Goal: Task Accomplishment & Management: Use online tool/utility

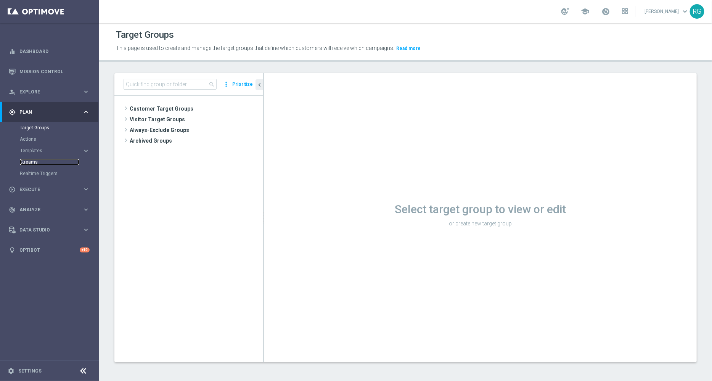
click at [27, 162] on link "Streams" at bounding box center [49, 162] width 59 height 6
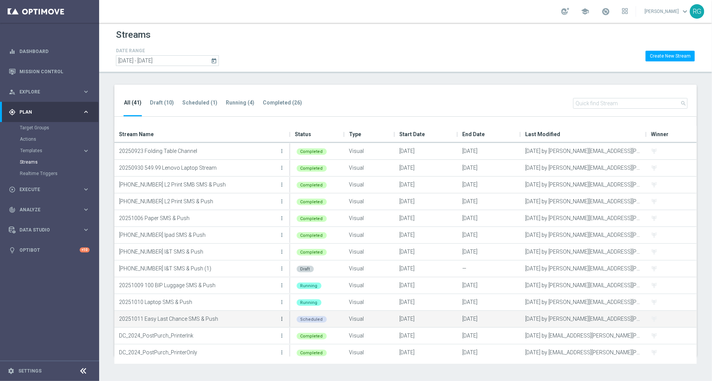
click at [281, 318] on icon "more_vert" at bounding box center [282, 319] width 6 height 6
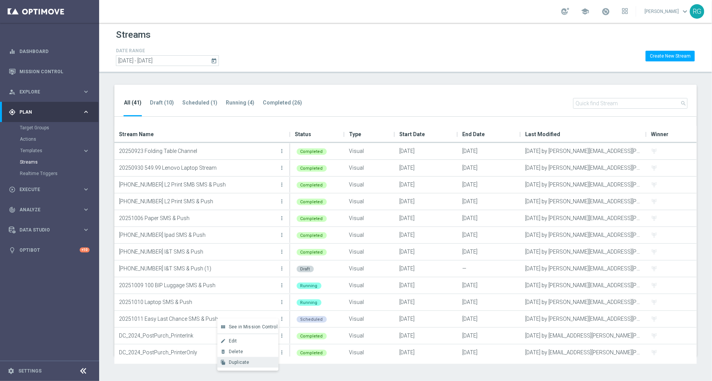
click at [248, 363] on span "Duplicate" at bounding box center [239, 362] width 21 height 5
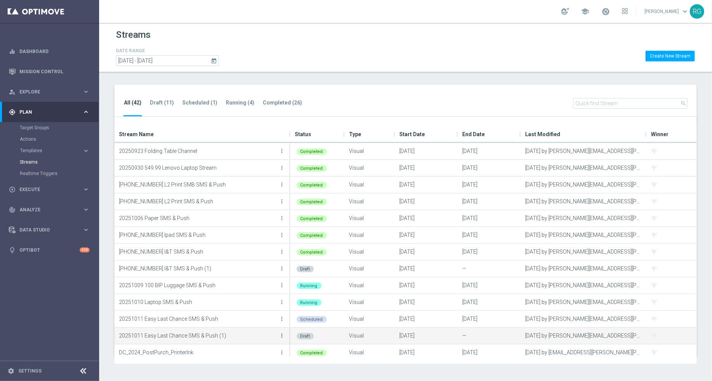
click at [282, 336] on icon "more_vert" at bounding box center [282, 335] width 6 height 6
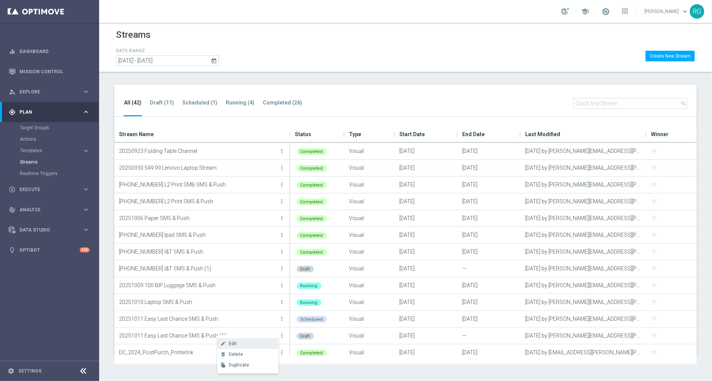
click at [243, 345] on div "Edit" at bounding box center [252, 343] width 46 height 5
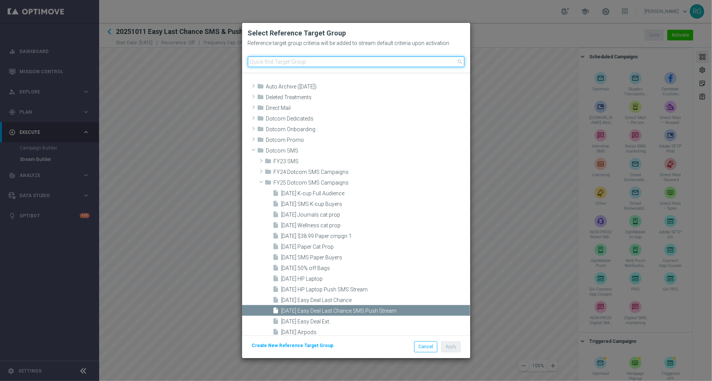
click at [306, 65] on input at bounding box center [356, 61] width 217 height 11
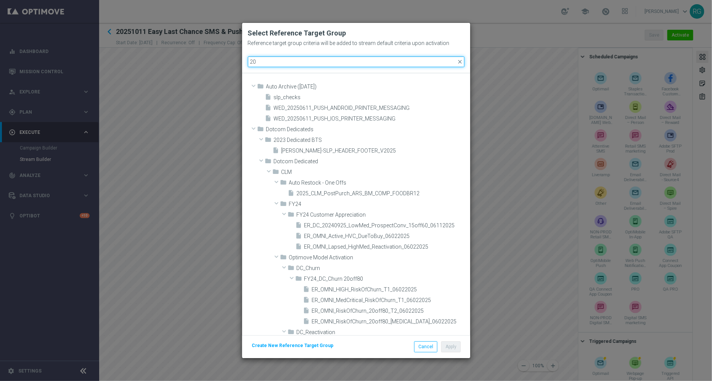
type input "2"
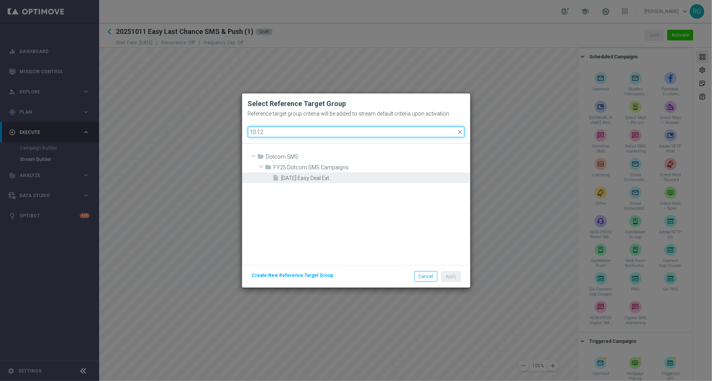
type input "10.12"
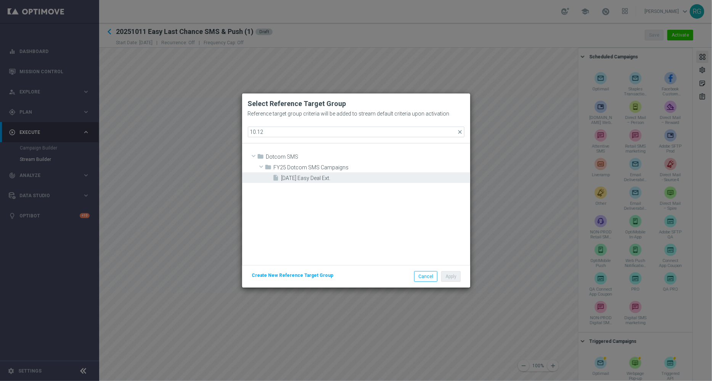
click at [336, 178] on span "[DATE] Easy Deal Ext." at bounding box center [374, 178] width 187 height 6
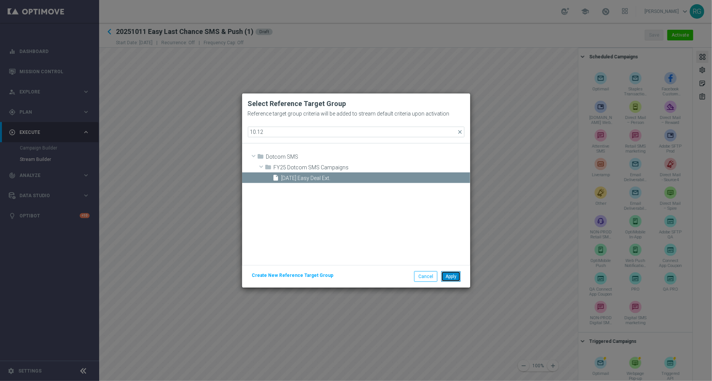
click at [454, 275] on button "Apply" at bounding box center [450, 276] width 19 height 11
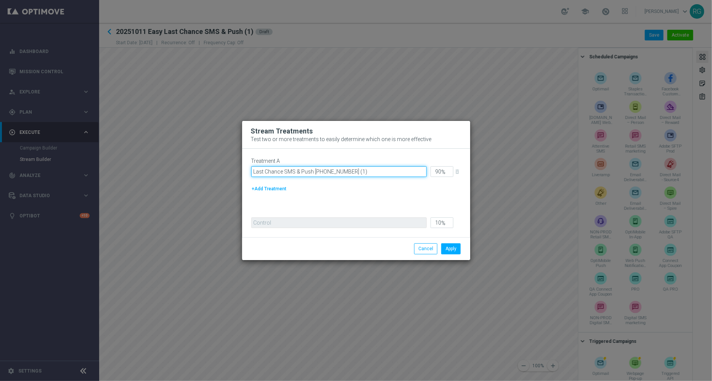
click at [367, 171] on input "Last Chance SMS & Push 20251011 (1)" at bounding box center [338, 171] width 175 height 11
click at [351, 169] on input "Last Chance SMS & Push 20251011 (1)" at bounding box center [338, 171] width 175 height 11
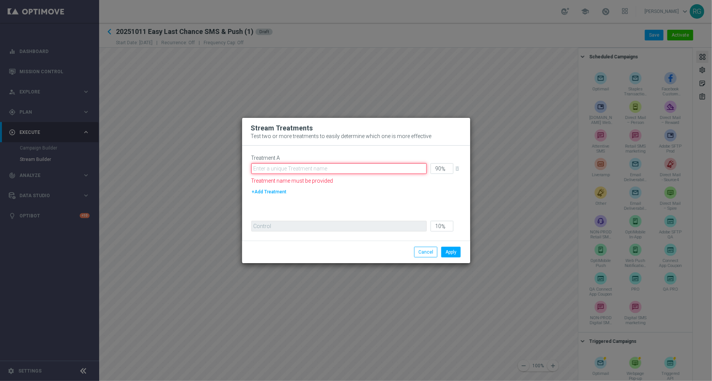
paste input "10/12_EasyDeal_Extension"
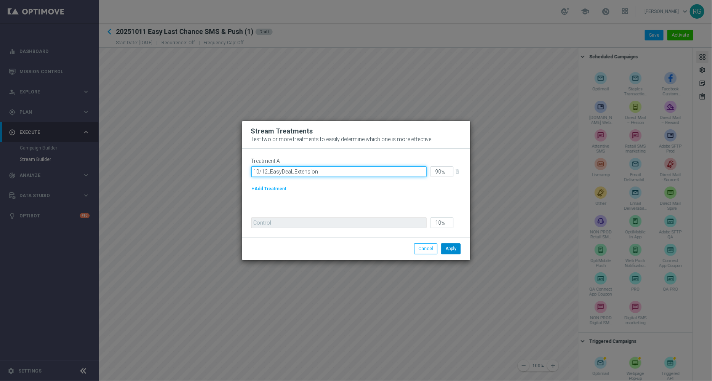
type input "10/12_EasyDeal_Extension"
click at [450, 251] on button "Apply" at bounding box center [450, 248] width 19 height 11
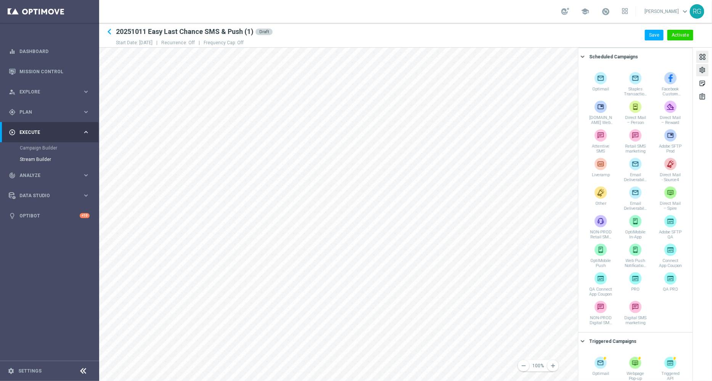
click at [702, 69] on div "settings" at bounding box center [702, 71] width 7 height 10
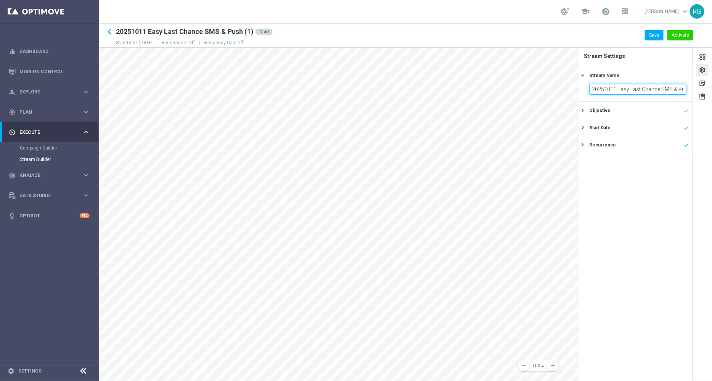
click at [628, 90] on input "20251011 Easy Last Chance SMS & Push (1)" at bounding box center [637, 89] width 97 height 11
click at [614, 88] on input "20251011 Easy Last Chance SMS & Push (1)" at bounding box center [637, 89] width 97 height 11
click at [641, 88] on input "20251012 Easy Last Chance SMS & Push (1)" at bounding box center [637, 89] width 97 height 11
drag, startPoint x: 659, startPoint y: 88, endPoint x: 629, endPoint y: 89, distance: 29.7
click at [629, 89] on input "20251012 Easy Last Chance SMS & Push (1)" at bounding box center [637, 89] width 97 height 11
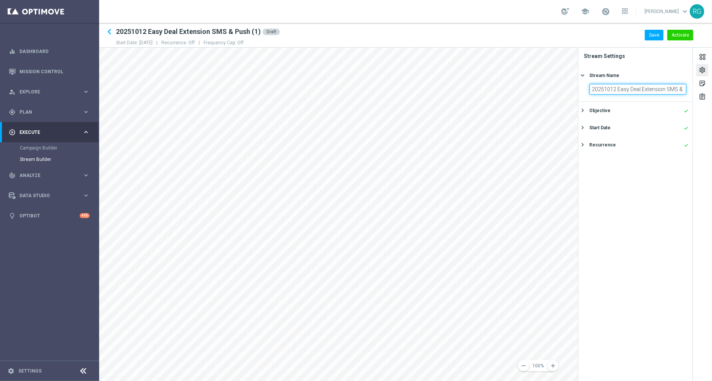
type input "20251012 Easy Deal Extension SMS & Push (1)"
click at [596, 127] on div "Start Date" at bounding box center [599, 127] width 21 height 7
click at [681, 124] on icon "today" at bounding box center [682, 122] width 9 height 8
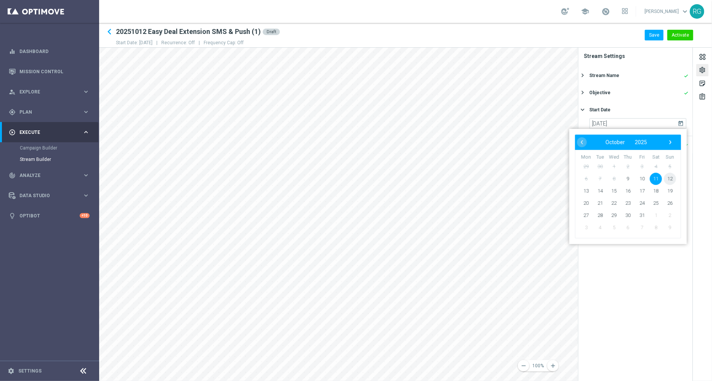
click at [669, 178] on span "12" at bounding box center [670, 179] width 12 height 12
type input "[DATE]"
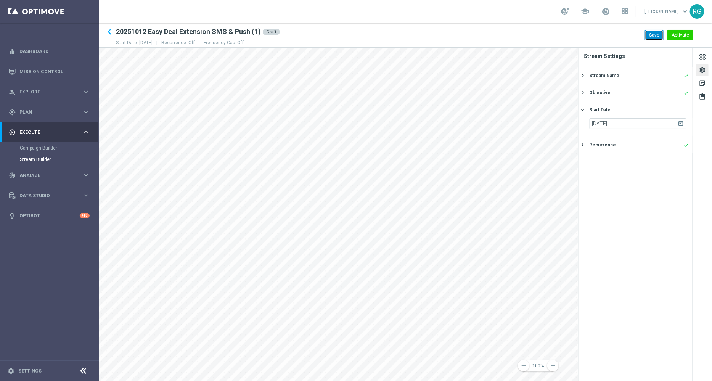
click at [650, 35] on button "Save" at bounding box center [654, 35] width 19 height 11
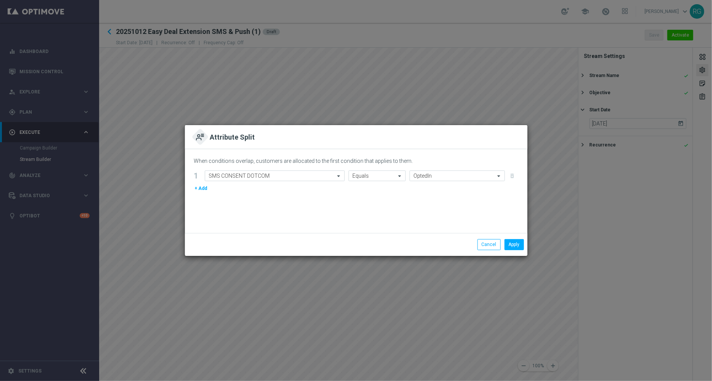
click at [154, 225] on modal-container "Attribute Split When conditions overlap, customers are allocated to the first c…" at bounding box center [356, 190] width 712 height 381
click at [487, 244] on button "Cancel" at bounding box center [488, 244] width 23 height 11
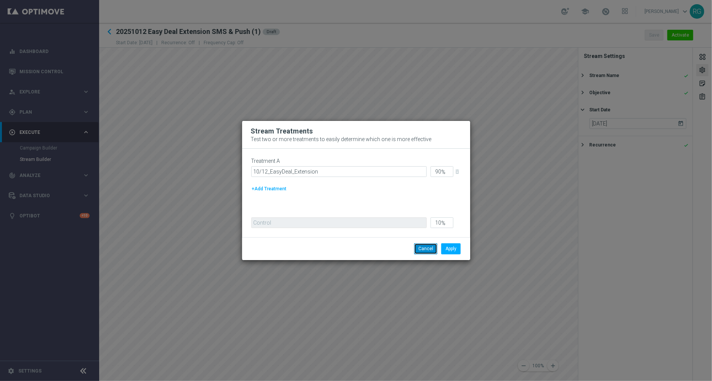
click at [428, 252] on button "Cancel" at bounding box center [425, 248] width 23 height 11
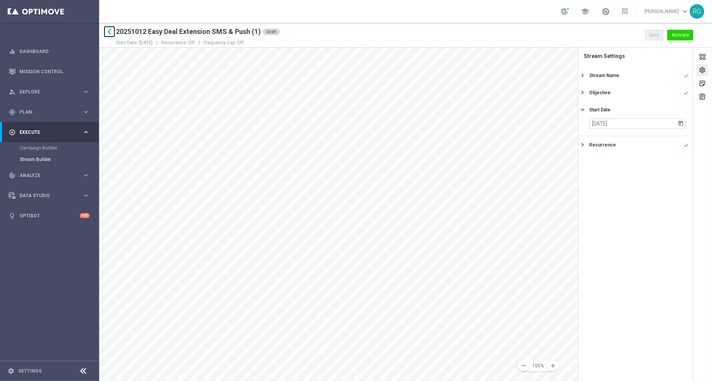
click at [108, 30] on icon "keyboard_arrow_left" at bounding box center [109, 31] width 11 height 11
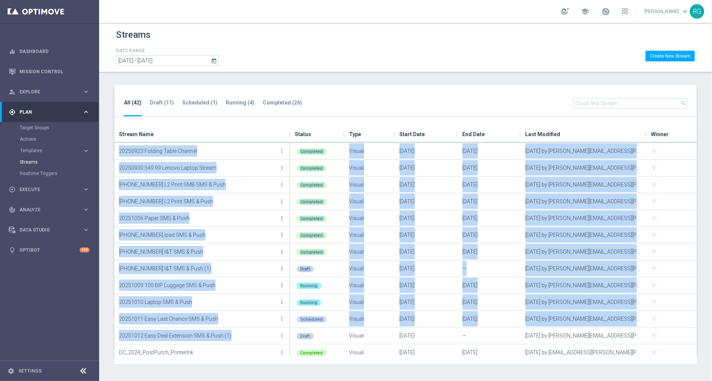
drag, startPoint x: 229, startPoint y: 338, endPoint x: 112, endPoint y: 340, distance: 117.5
click at [112, 340] on div "Drag here to set row groups Drag here to set column labels Stream Name Status T…" at bounding box center [406, 245] width 594 height 238
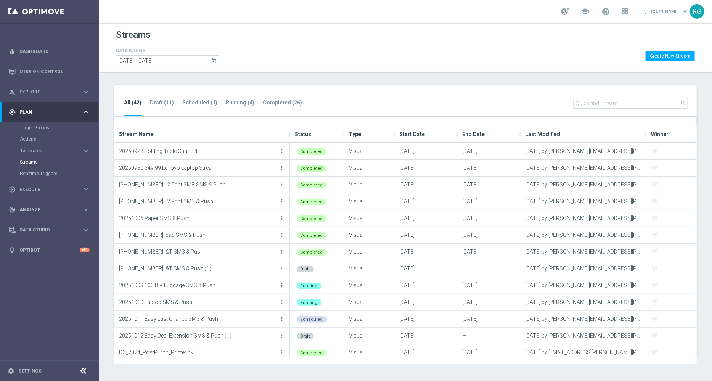
click at [100, 331] on div "All (42) Draft (11) Scheduled (1) Running (4) Completed (26) search Drag here t…" at bounding box center [405, 220] width 613 height 271
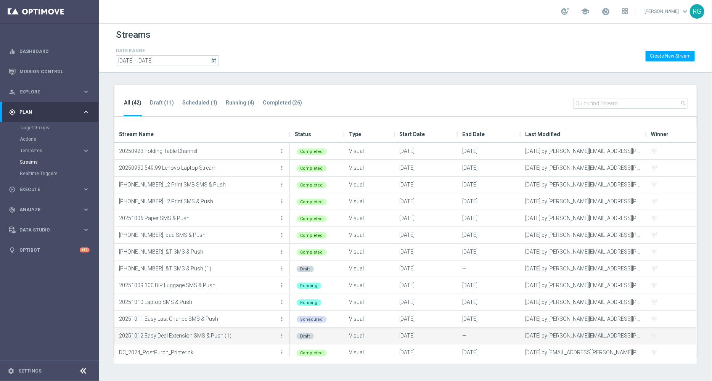
click at [120, 335] on p "20251012 Easy Deal Extension SMS & Push (1)" at bounding box center [198, 335] width 159 height 11
drag, startPoint x: 118, startPoint y: 335, endPoint x: 231, endPoint y: 332, distance: 113.3
click at [231, 332] on div "20251012 Easy Deal Extension SMS & Push (1) more_vert" at bounding box center [202, 336] width 176 height 16
copy p "20251012 Easy Deal Extension SMS & Push (1)"
click at [281, 334] on icon "more_vert" at bounding box center [282, 335] width 6 height 6
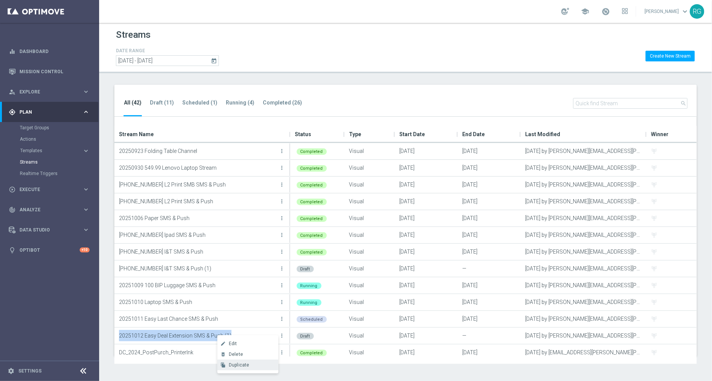
click at [249, 364] on div "Duplicate" at bounding box center [252, 364] width 46 height 5
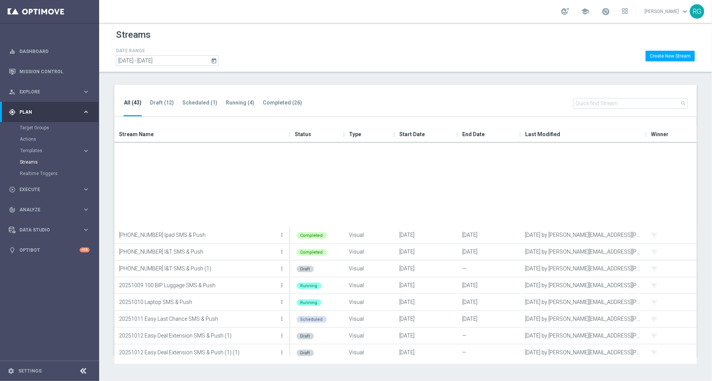
scroll to position [98, 0]
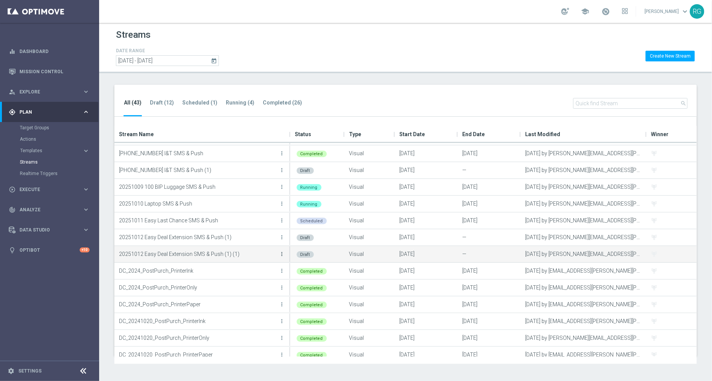
click at [283, 251] on icon "more_vert" at bounding box center [282, 254] width 6 height 6
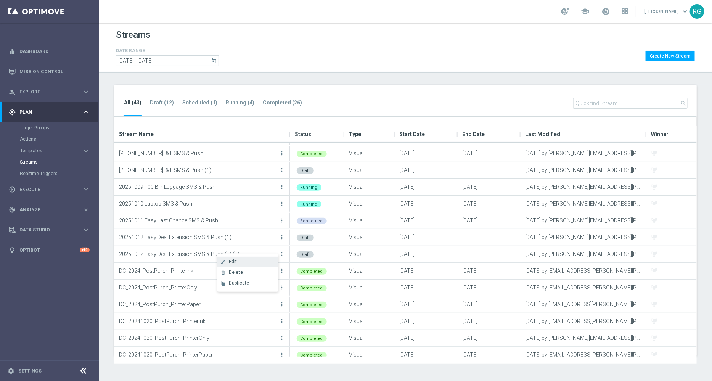
click at [251, 258] on div "create Edit" at bounding box center [247, 262] width 61 height 11
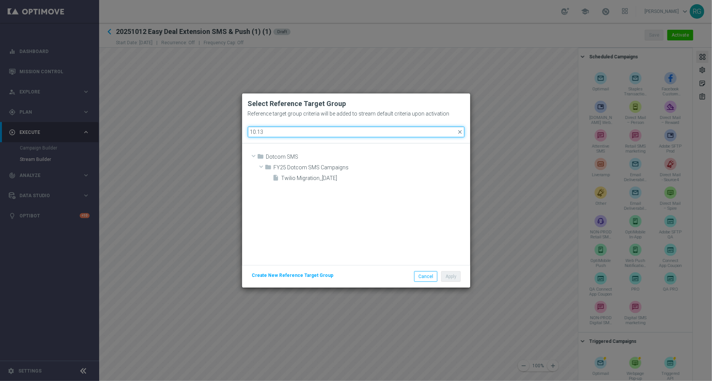
type input "10.13"
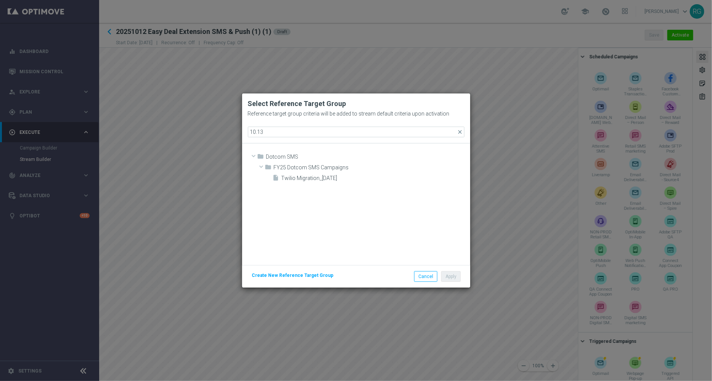
click at [520, 54] on modal-container "Select Reference Target Group Reference target group criteria will be added to …" at bounding box center [356, 190] width 712 height 381
click at [425, 275] on button "Cancel" at bounding box center [425, 276] width 23 height 11
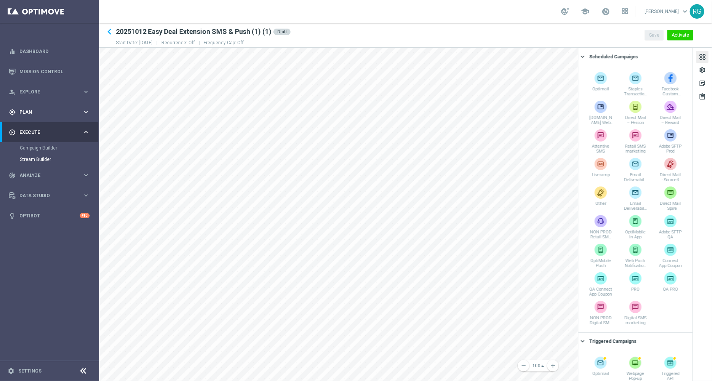
click at [27, 115] on div "gps_fixed Plan keyboard_arrow_right" at bounding box center [49, 112] width 98 height 20
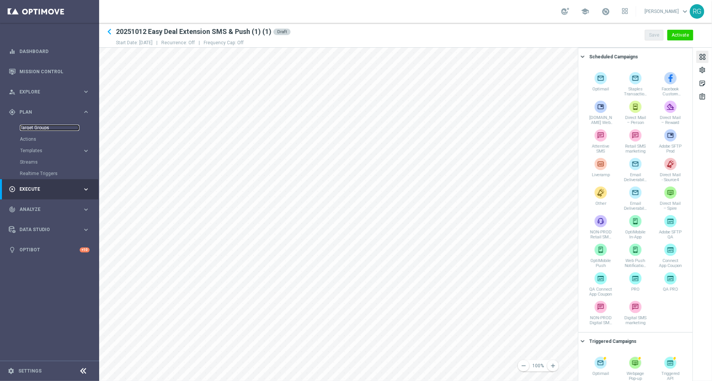
click at [31, 128] on link "Target Groups" at bounding box center [49, 128] width 59 height 6
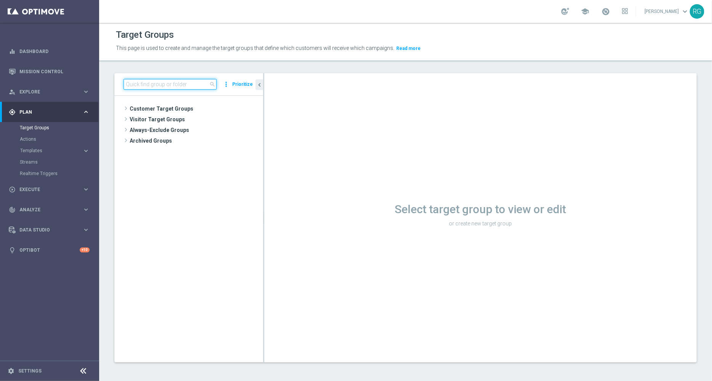
click at [178, 83] on input at bounding box center [170, 84] width 93 height 11
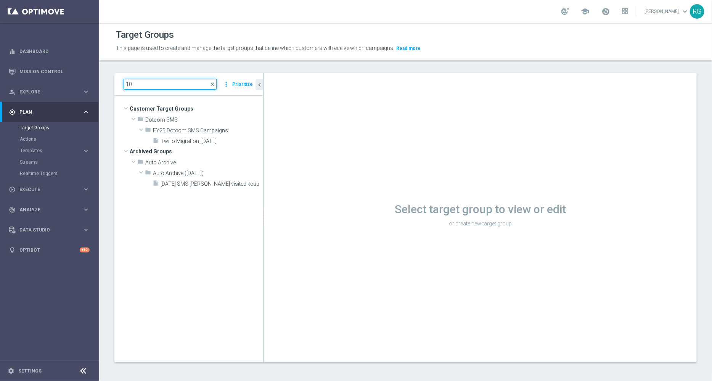
type input "1"
click at [193, 82] on input at bounding box center [170, 84] width 93 height 11
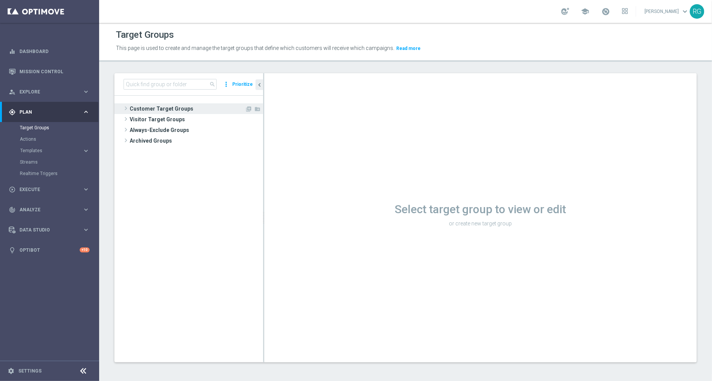
click at [127, 106] on span at bounding box center [126, 108] width 8 height 9
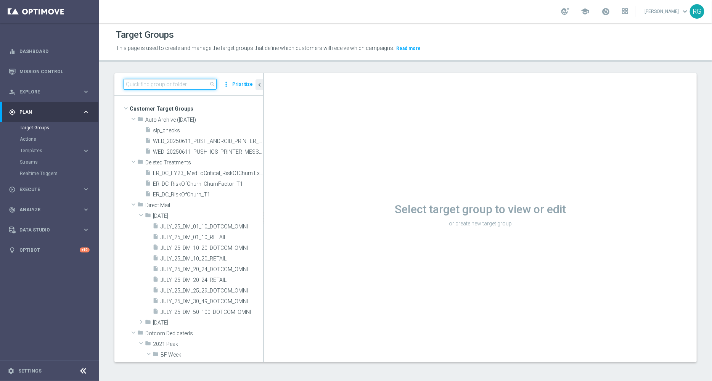
click at [163, 87] on input at bounding box center [170, 84] width 93 height 11
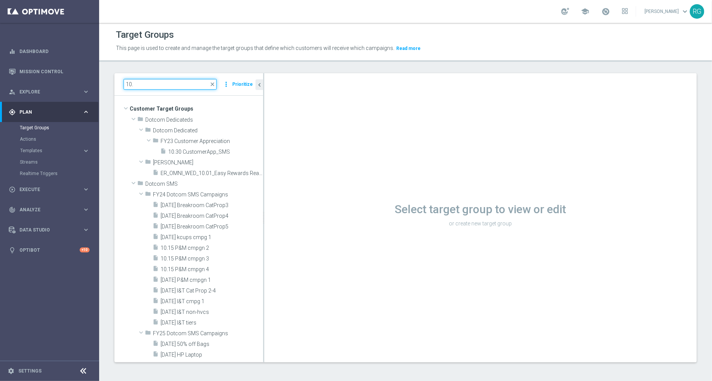
type input "10."
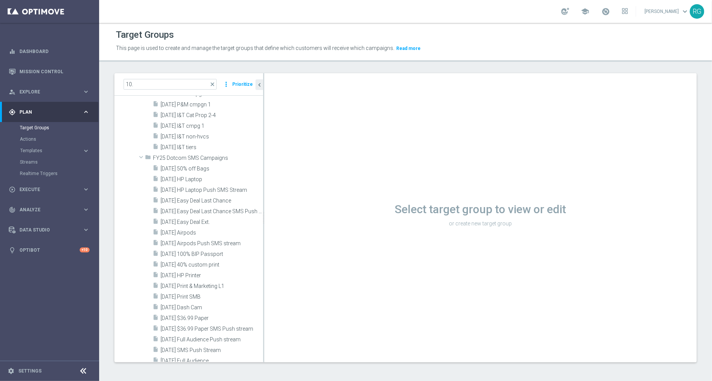
scroll to position [215, 0]
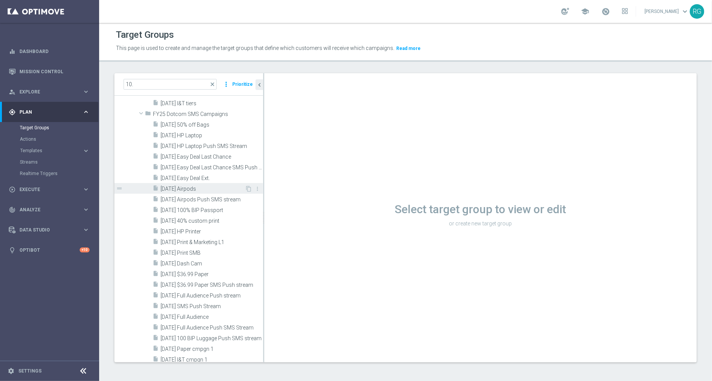
click at [200, 192] on div "insert_drive_file 10.14.25 Airpods" at bounding box center [199, 188] width 92 height 11
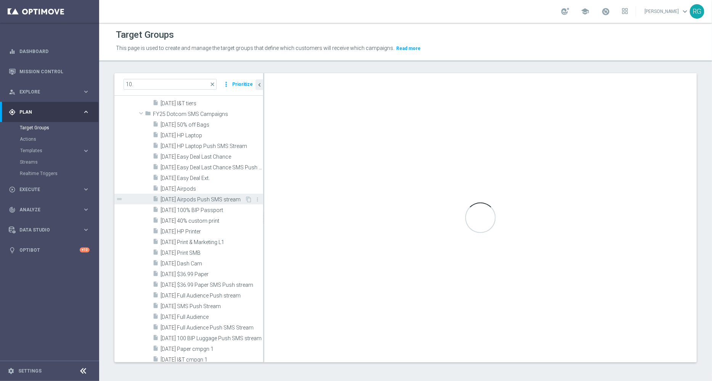
click at [205, 199] on span "[DATE] Airpods Push SMS stream" at bounding box center [203, 199] width 84 height 6
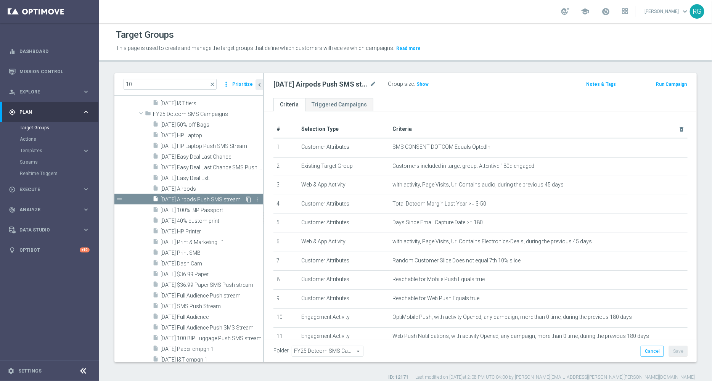
click at [246, 199] on icon "content_copy" at bounding box center [249, 199] width 6 height 6
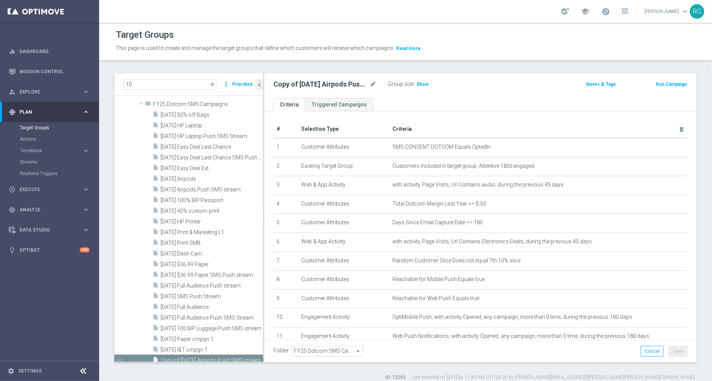
scroll to position [313, 0]
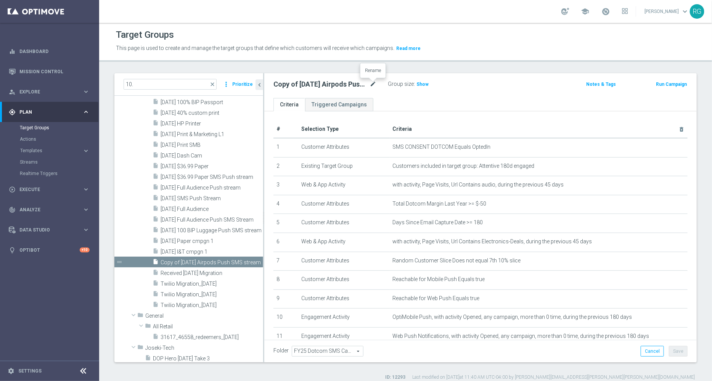
click at [373, 83] on icon "mode_edit" at bounding box center [372, 84] width 7 height 9
click at [303, 84] on input "Copy of 10.14.25 Airpods Push SMS stream" at bounding box center [324, 85] width 103 height 11
click at [296, 85] on input "Copy of 10.13.25 Airpods Push SMS stream" at bounding box center [324, 85] width 103 height 11
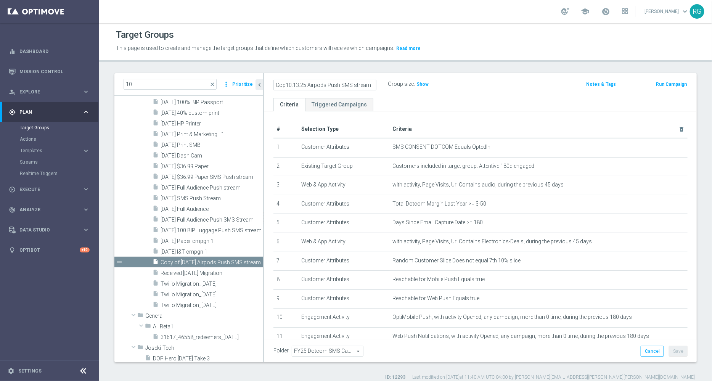
scroll to position [0, 0]
type input "10.13.25 Airpods Push SMS stream"
click at [371, 83] on icon "mode_edit" at bounding box center [372, 84] width 7 height 9
click at [315, 83] on input "10.13.25 Airpods Push SMS stream" at bounding box center [324, 85] width 103 height 11
click at [365, 84] on input "[DATE] Shipping Push SMS stream" at bounding box center [324, 85] width 103 height 11
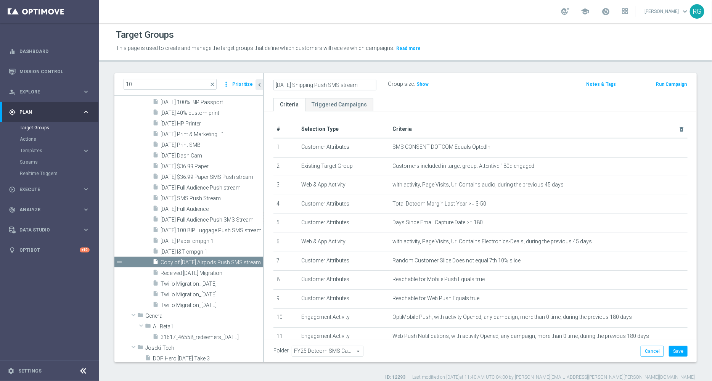
click at [365, 84] on input "[DATE] Shipping Push SMS stream" at bounding box center [324, 85] width 103 height 11
type input "[DATE] Shipping Push SMS stream"
click at [675, 353] on button "Save" at bounding box center [678, 351] width 19 height 11
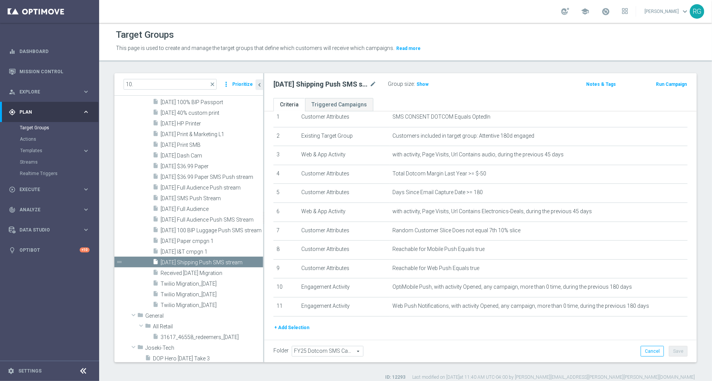
scroll to position [32, 0]
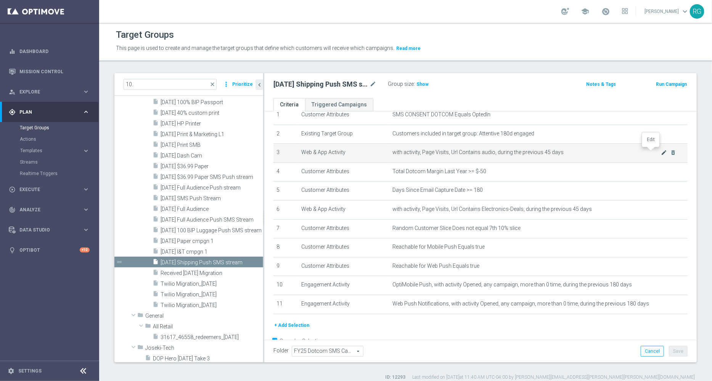
click at [661, 150] on icon "mode_edit" at bounding box center [664, 152] width 6 height 6
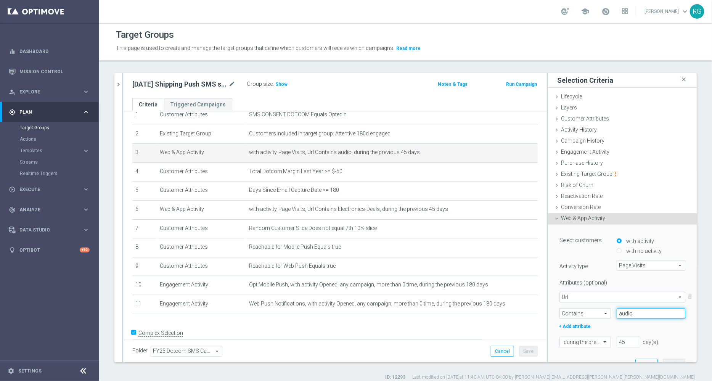
drag, startPoint x: 623, startPoint y: 317, endPoint x: 583, endPoint y: 316, distance: 40.1
click at [583, 316] on div "Contains Contains arrow_drop_down search audio" at bounding box center [622, 313] width 137 height 11
type input "shipping"
click at [617, 341] on input "45" at bounding box center [629, 342] width 24 height 11
type input "4"
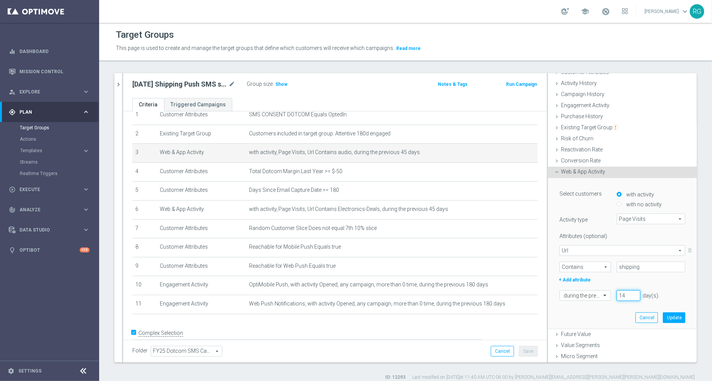
scroll to position [57, 0]
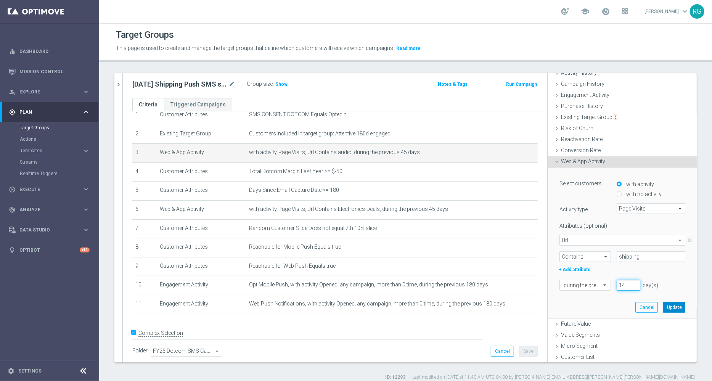
type input "14"
click at [663, 305] on button "Update" at bounding box center [674, 307] width 22 height 11
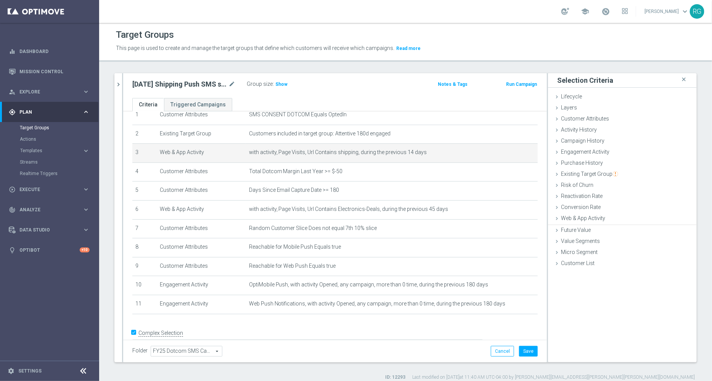
scroll to position [0, 0]
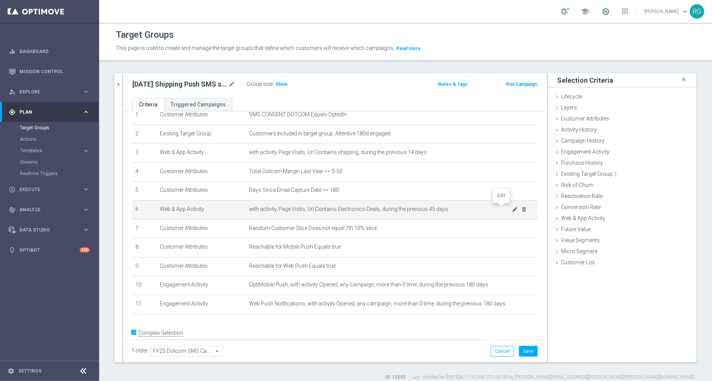
click at [512, 209] on icon "mode_edit" at bounding box center [515, 209] width 6 height 6
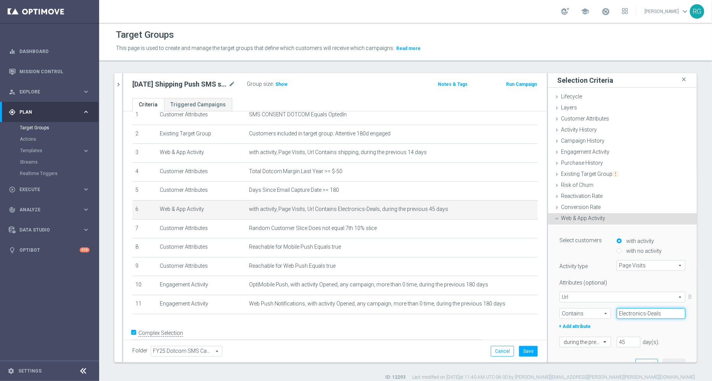
click at [628, 312] on input "Electronics-Deals" at bounding box center [651, 313] width 69 height 11
paste input "shipping-center"
type input "shipping-center"
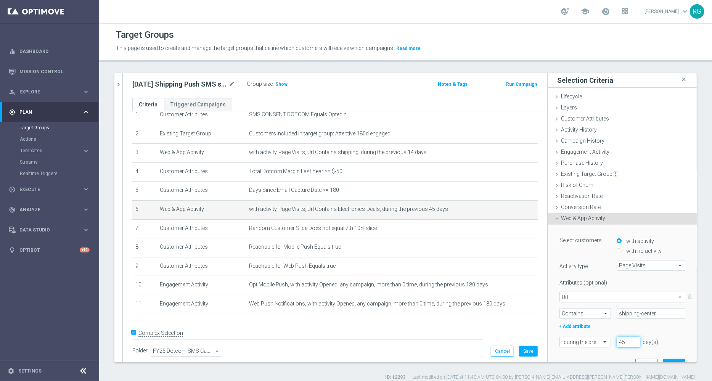
click at [617, 343] on input "45" at bounding box center [629, 342] width 24 height 11
type input "4"
type input "14"
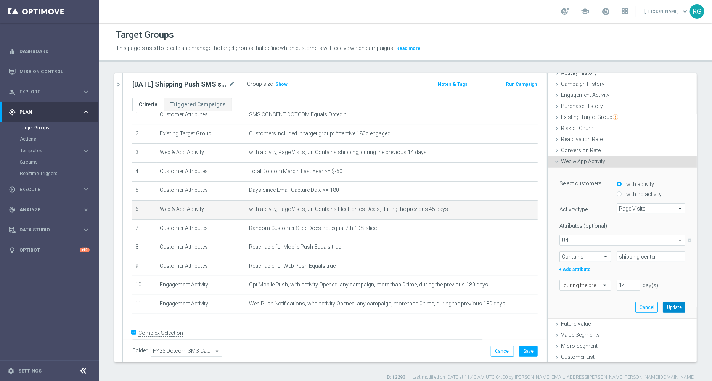
click at [663, 307] on button "Update" at bounding box center [674, 307] width 22 height 11
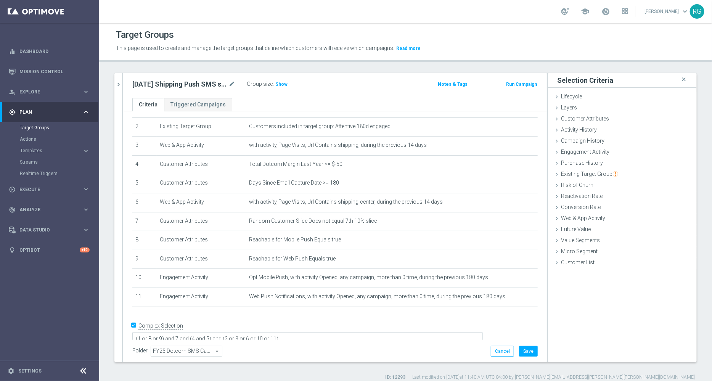
scroll to position [0, 0]
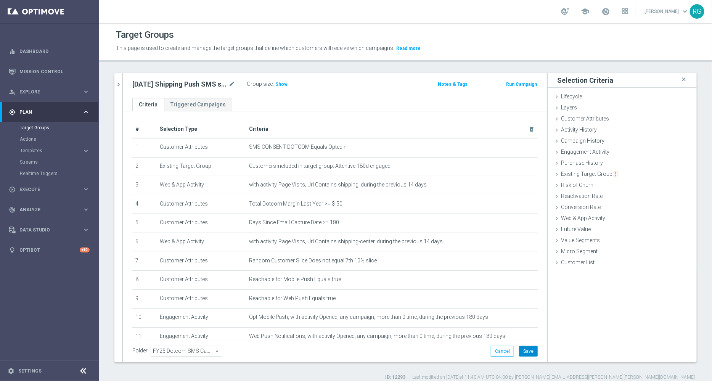
click at [520, 353] on button "Save" at bounding box center [528, 351] width 19 height 11
click at [277, 83] on span "Show" at bounding box center [281, 84] width 12 height 5
click at [120, 83] on icon "chevron_right" at bounding box center [118, 84] width 7 height 7
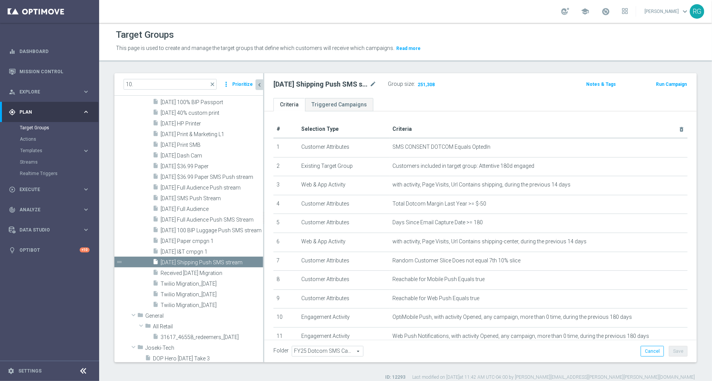
click at [36, 165] on div "Streams" at bounding box center [59, 161] width 79 height 11
click at [31, 163] on link "Streams" at bounding box center [49, 162] width 59 height 6
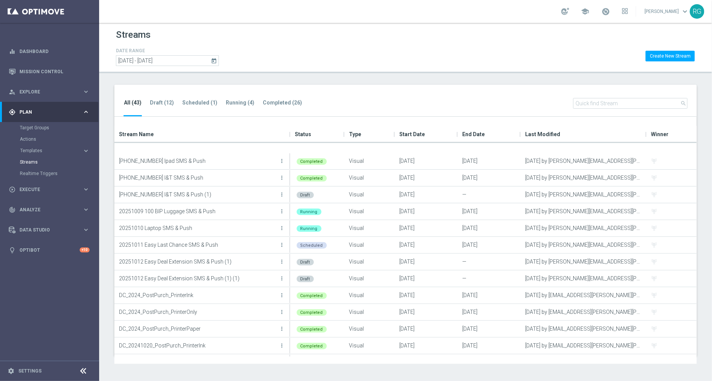
scroll to position [96, 0]
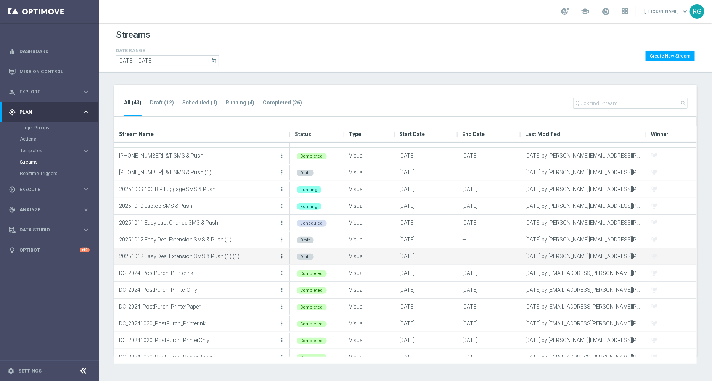
click at [283, 257] on icon "more_vert" at bounding box center [282, 256] width 6 height 6
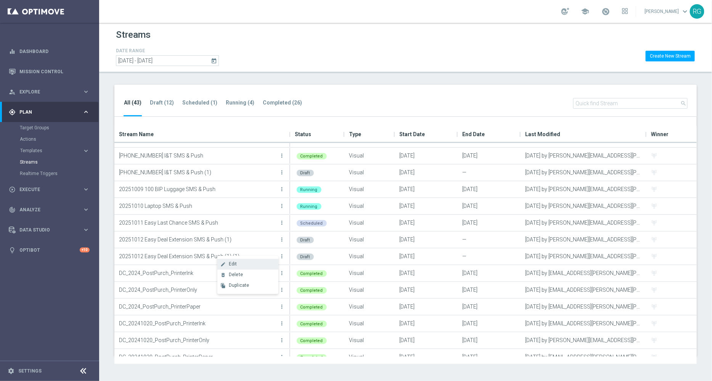
click at [258, 265] on div "Edit" at bounding box center [252, 263] width 46 height 5
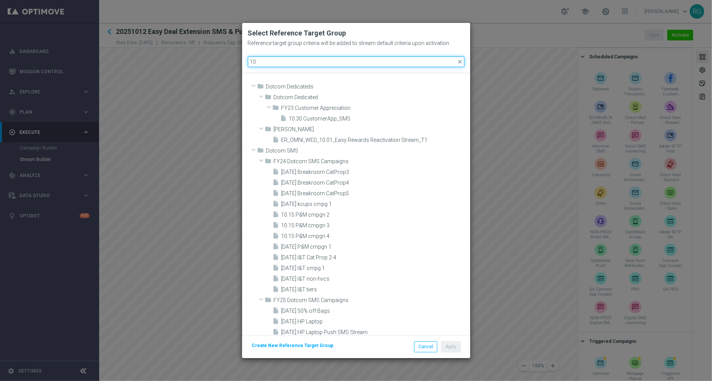
type input "1"
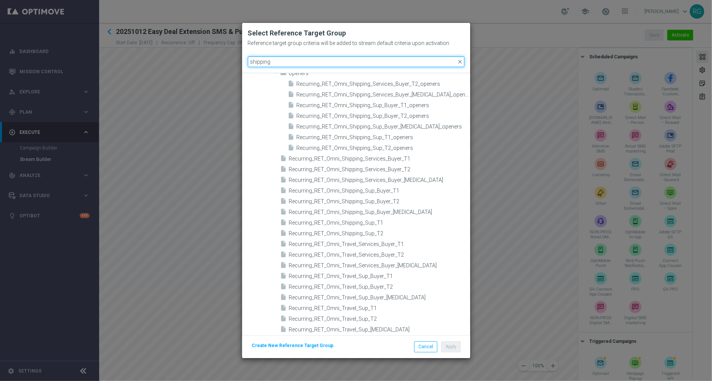
scroll to position [87, 0]
type input "shipping"
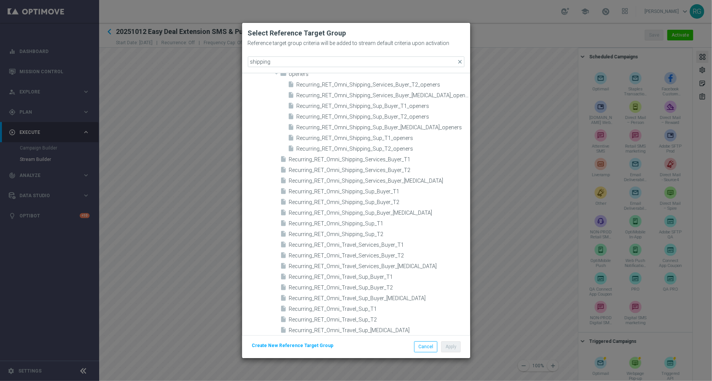
scroll to position [0, 0]
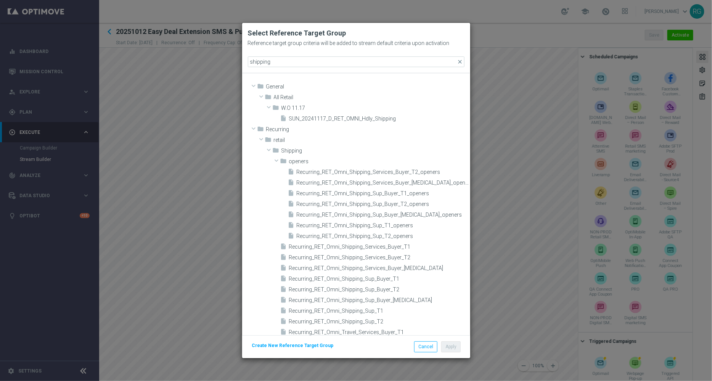
click at [200, 103] on modal-container "Select Reference Target Group Reference target group criteria will be added to …" at bounding box center [356, 190] width 712 height 381
click at [198, 10] on modal-container "Select Reference Target Group Reference target group criteria will be added to …" at bounding box center [356, 190] width 712 height 381
click at [429, 345] on button "Cancel" at bounding box center [425, 346] width 23 height 11
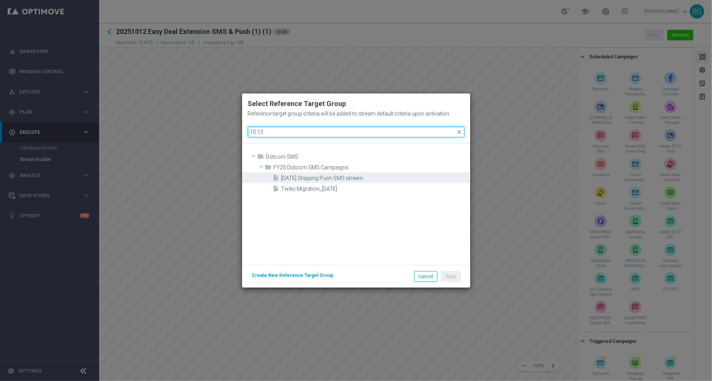
type input "10.13"
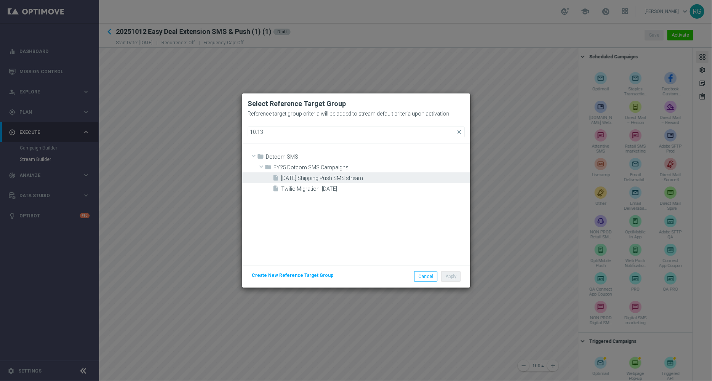
click at [319, 173] on div "insert_drive_file [DATE] Shipping Push SMS stream" at bounding box center [371, 177] width 196 height 11
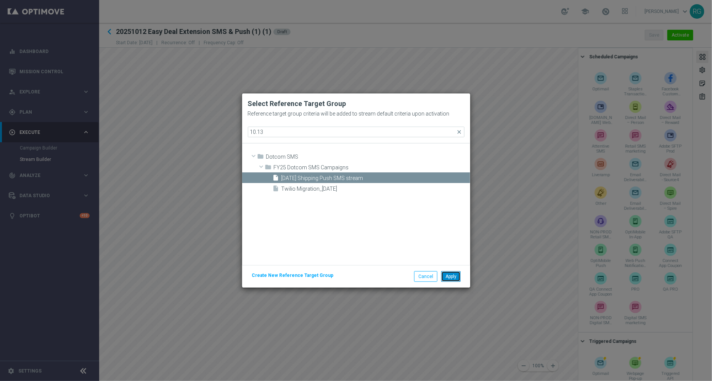
click at [454, 276] on button "Apply" at bounding box center [450, 276] width 19 height 11
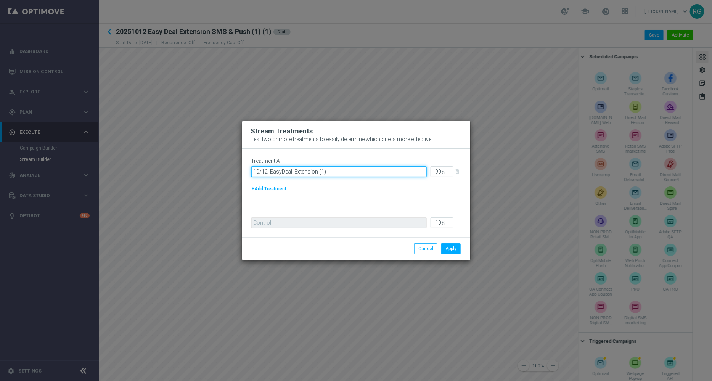
click at [342, 170] on input "10/12_EasyDeal_Extension (1)" at bounding box center [338, 171] width 175 height 11
click at [265, 171] on input "10/12_EasyDeal_Extension (1)" at bounding box center [338, 171] width 175 height 11
drag, startPoint x: 335, startPoint y: 170, endPoint x: 270, endPoint y: 170, distance: 64.8
click at [270, 170] on input "10/13_EasyDeal_Extension (1)" at bounding box center [338, 171] width 175 height 11
paste input "50% BIP Shipping Supplies"
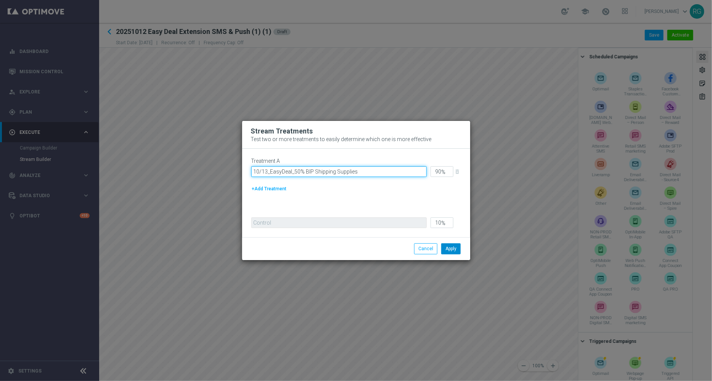
type input "10/13_EasyDeal_50% BIP Shipping Supplies"
click at [450, 249] on button "Apply" at bounding box center [450, 248] width 19 height 11
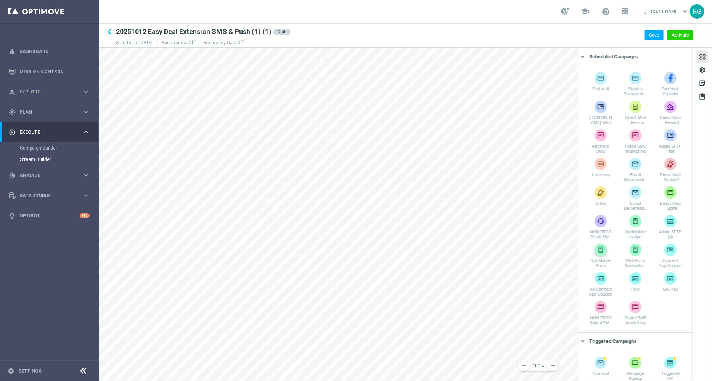
click at [601, 249] on div "remove 100% add settings sticky_note_2 assignment Scheduled Campaigns keyboard_…" at bounding box center [405, 214] width 613 height 333
click at [707, 69] on div "settings" at bounding box center [702, 70] width 12 height 12
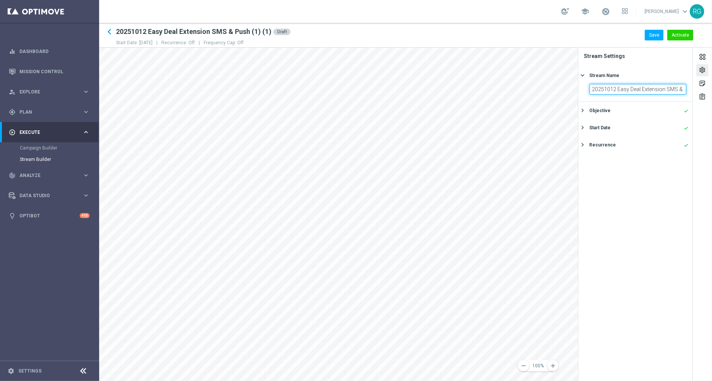
click at [616, 90] on input "20251012 Easy Deal Extension SMS & Push (1) (1)" at bounding box center [637, 89] width 97 height 11
drag, startPoint x: 617, startPoint y: 89, endPoint x: 629, endPoint y: 89, distance: 11.4
click at [629, 89] on input "20251014 Easy Deal Extension SMS & Push (1) (1)" at bounding box center [637, 89] width 97 height 11
click at [615, 88] on input "20251014 Easy Deal Extension SMS & Push (1) (1)" at bounding box center [637, 89] width 97 height 11
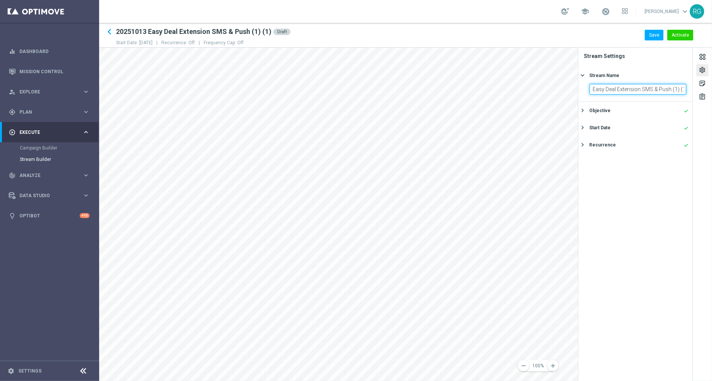
click at [638, 88] on input "20251013 Easy Deal Extension SMS & Push (1) (1)" at bounding box center [637, 89] width 97 height 11
type input "20251013 Easy Deal Shipping Supplies SMS & Push"
click at [601, 127] on div "Start Date" at bounding box center [599, 127] width 21 height 7
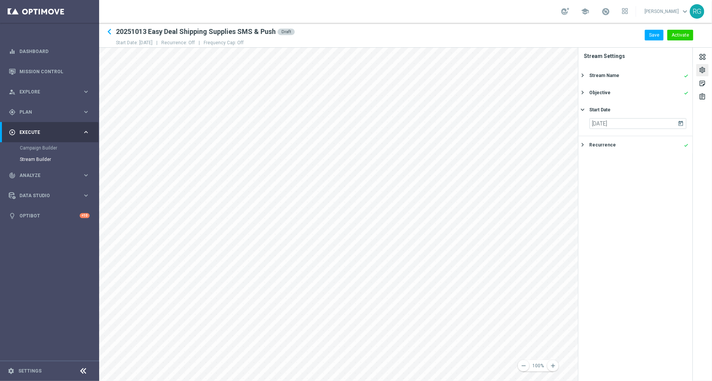
click at [682, 125] on icon "today" at bounding box center [682, 122] width 9 height 8
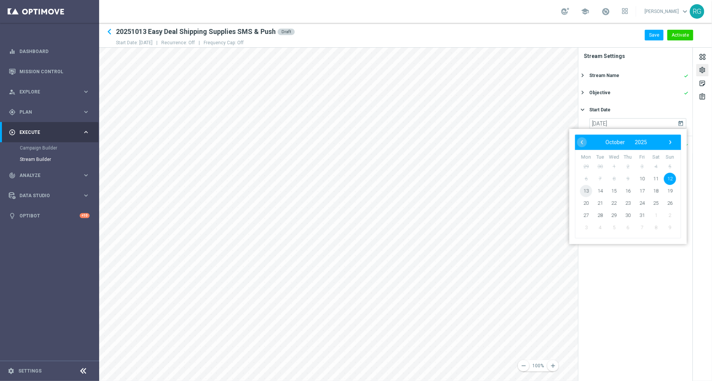
click at [585, 190] on span "13" at bounding box center [586, 191] width 12 height 12
type input "[DATE]"
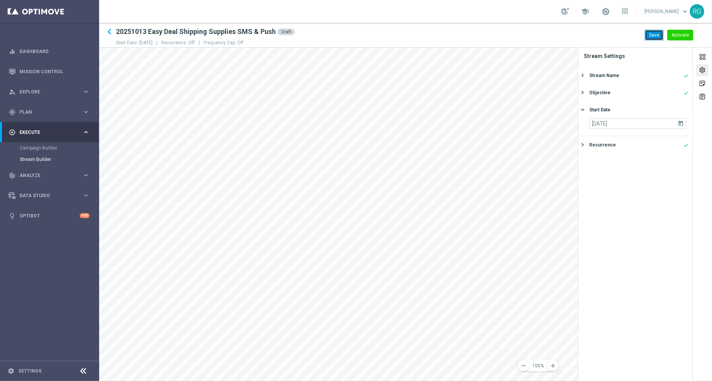
click at [652, 39] on button "Save" at bounding box center [654, 35] width 19 height 11
drag, startPoint x: 117, startPoint y: 31, endPoint x: 276, endPoint y: 34, distance: 159.4
click at [276, 34] on div "keyboard_arrow_left 20251013 Easy Deal Shipping Supplies SMS & Push Draft" at bounding box center [205, 32] width 179 height 12
copy h2 "20251013 Easy Deal Shipping Supplies SMS & Push"
click at [109, 31] on icon "keyboard_arrow_left" at bounding box center [109, 31] width 11 height 11
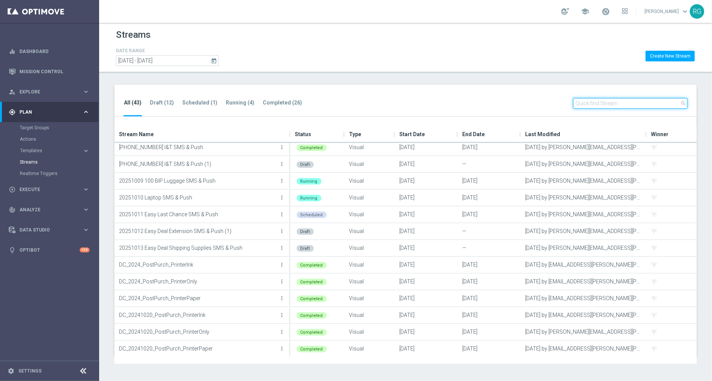
scroll to position [118, 0]
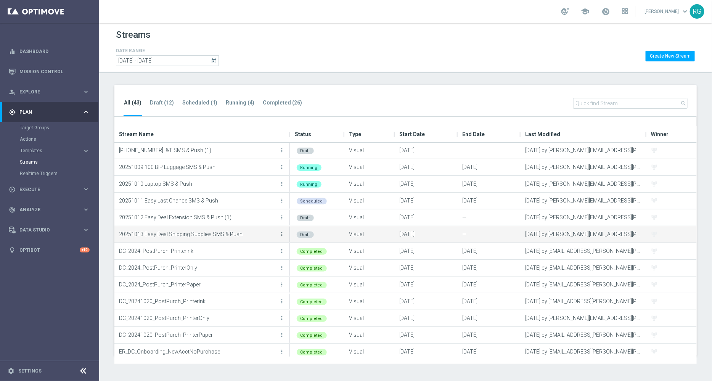
click at [281, 231] on icon "more_vert" at bounding box center [282, 234] width 6 height 6
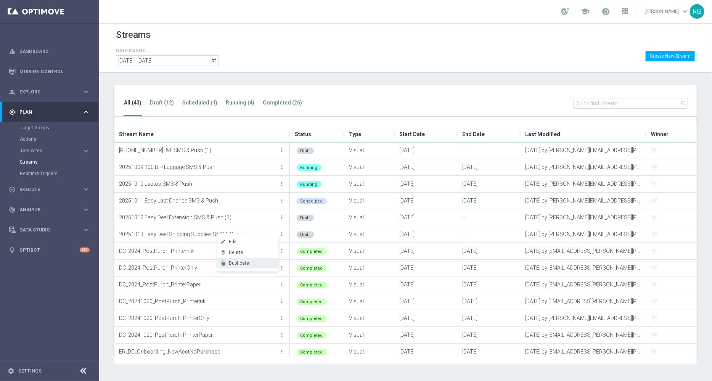
click at [248, 264] on span "Duplicate" at bounding box center [239, 262] width 21 height 5
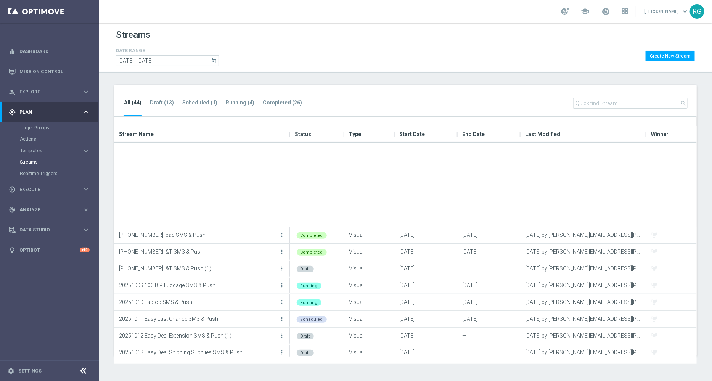
scroll to position [112, 0]
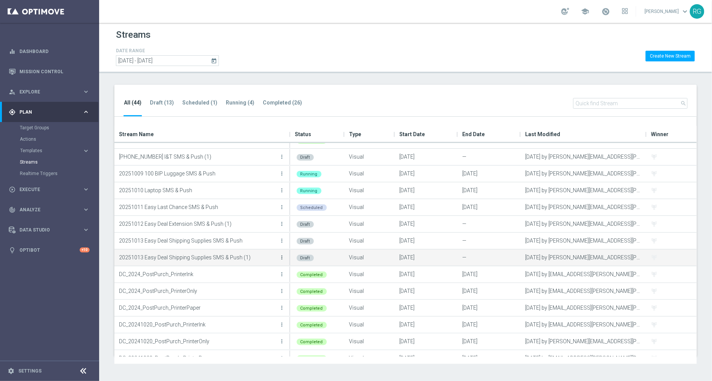
click at [281, 256] on icon "more_vert" at bounding box center [282, 257] width 6 height 6
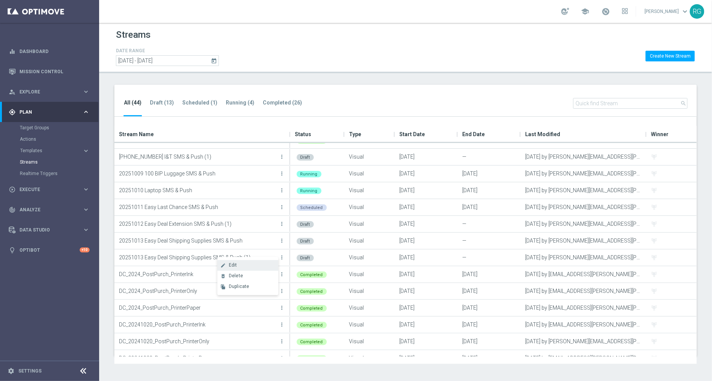
click at [249, 264] on div "Edit" at bounding box center [252, 264] width 46 height 5
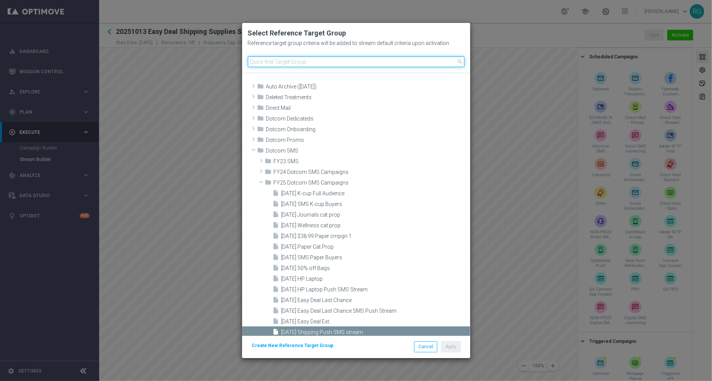
click at [277, 64] on input at bounding box center [356, 61] width 217 height 11
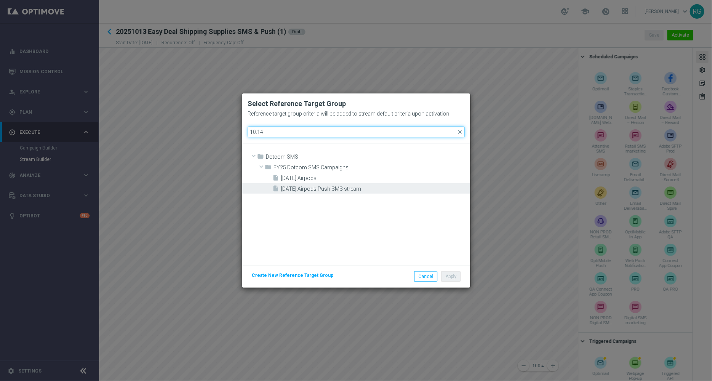
type input "10.14"
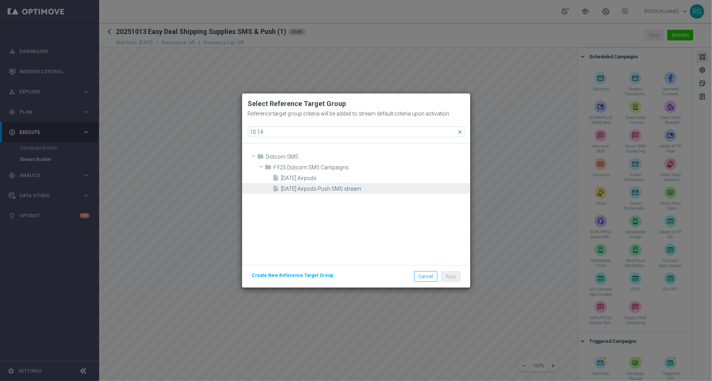
click at [327, 189] on span "[DATE] Airpods Push SMS stream" at bounding box center [374, 189] width 187 height 6
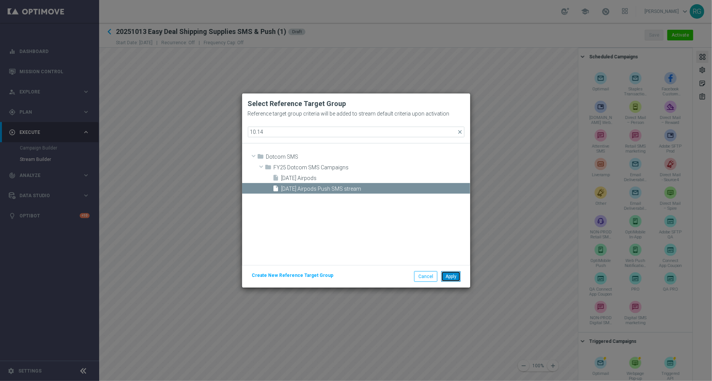
click at [456, 276] on button "Apply" at bounding box center [450, 276] width 19 height 11
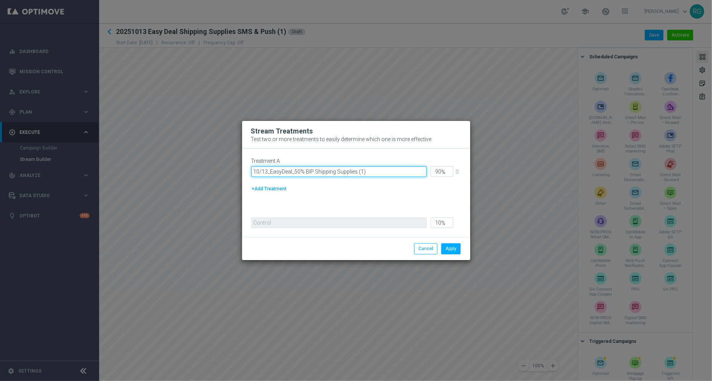
click at [368, 171] on input "10/13_EasyDeal_50% BIP Shipping Supplies (1)" at bounding box center [338, 171] width 175 height 11
paste input "10/14_EasyDeal_$149 Airpods"
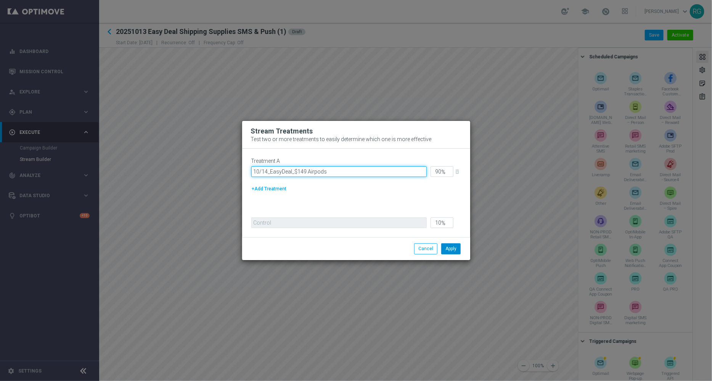
type input "10/14_EasyDeal_$149 Airpods"
click at [456, 246] on button "Apply" at bounding box center [450, 248] width 19 height 11
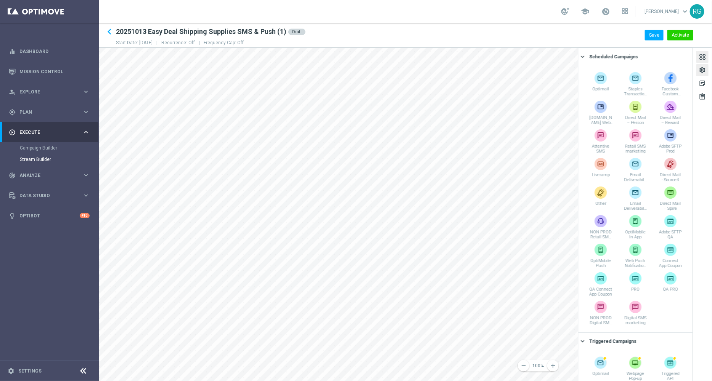
click at [704, 67] on div "settings" at bounding box center [702, 71] width 7 height 10
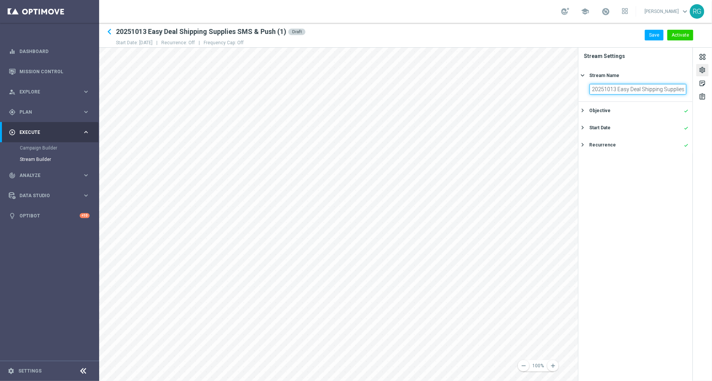
click at [615, 88] on input "20251013 Easy Deal Shipping Supplies SMS & Push (1)" at bounding box center [637, 89] width 97 height 11
drag, startPoint x: 617, startPoint y: 89, endPoint x: 646, endPoint y: 92, distance: 29.9
click at [646, 92] on input "20251014 Easy Deal Shipping Supplies SMS & Push (1)" at bounding box center [637, 89] width 97 height 11
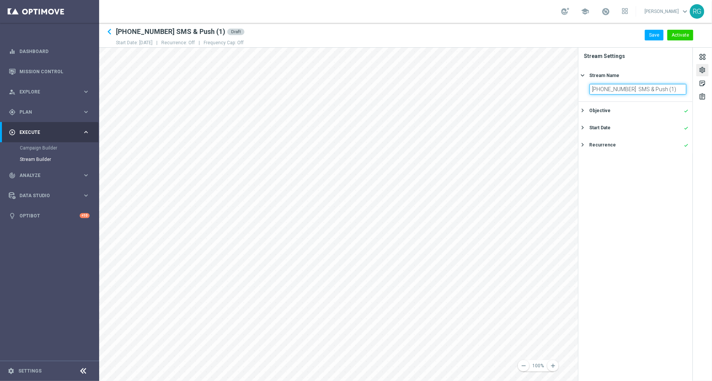
paste input "10/14_EasyDeal_$149 Airpods"
click at [629, 89] on input "20251014 10/14_EasyDeal_$149 Airpods SMS & Push (1)" at bounding box center [637, 89] width 97 height 11
click at [673, 88] on input "20251014 EasyDeal_$149 Airpods SMS & Push (1)" at bounding box center [637, 89] width 97 height 11
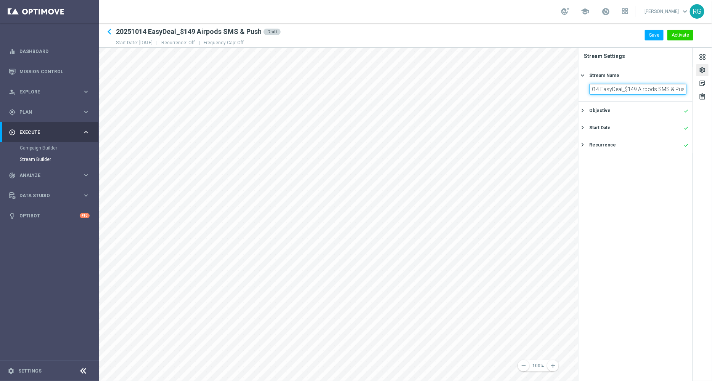
type input "20251014 EasyDeal_$149 Airpods SMS & Push"
click at [597, 126] on div "Start Date" at bounding box center [599, 127] width 21 height 7
click at [682, 119] on icon "today" at bounding box center [682, 122] width 9 height 8
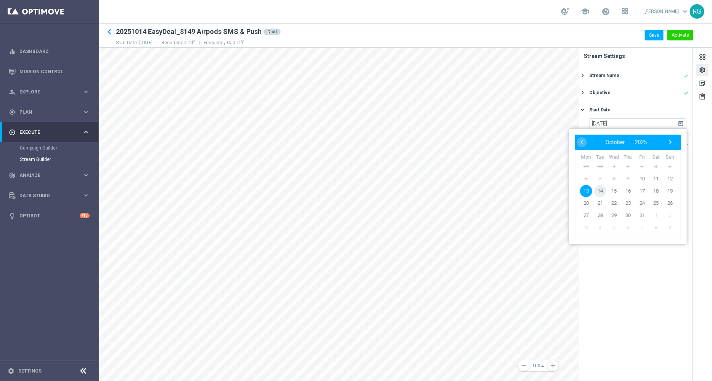
click at [602, 188] on span "14" at bounding box center [600, 191] width 12 height 12
type input "[DATE]"
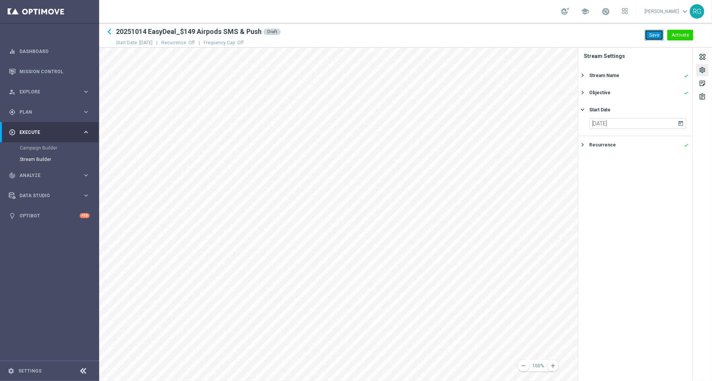
click at [652, 34] on button "Save" at bounding box center [654, 35] width 19 height 11
drag, startPoint x: 116, startPoint y: 31, endPoint x: 261, endPoint y: 33, distance: 145.3
click at [261, 33] on h2 "20251014 EasyDeal_$149 Airpods SMS & Push" at bounding box center [189, 31] width 146 height 9
copy h2 "20251014 EasyDeal_$149 Airpods SMS & Push"
click at [109, 32] on icon "keyboard_arrow_left" at bounding box center [109, 31] width 11 height 11
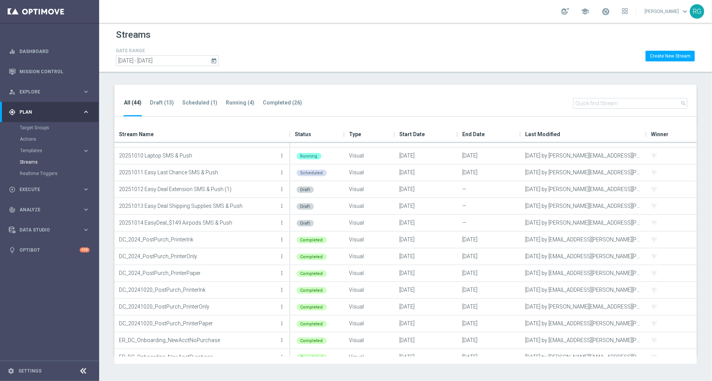
scroll to position [150, 0]
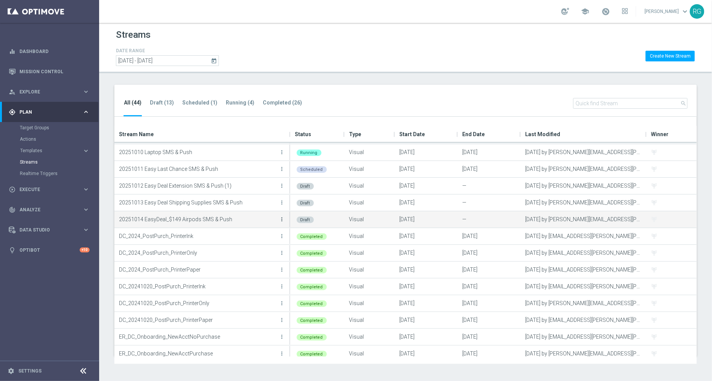
click at [283, 220] on icon "more_vert" at bounding box center [282, 219] width 6 height 6
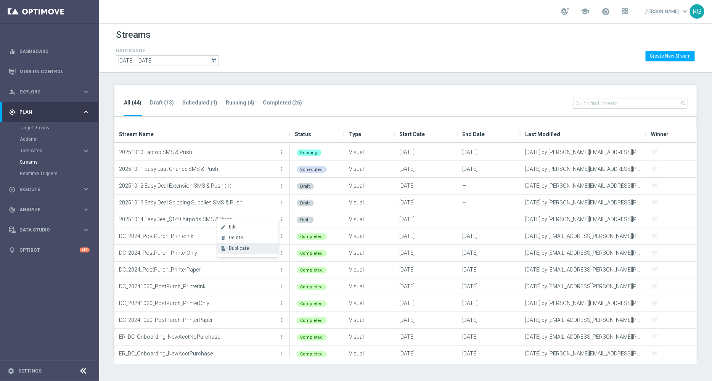
click at [239, 250] on span "Duplicate" at bounding box center [239, 248] width 21 height 5
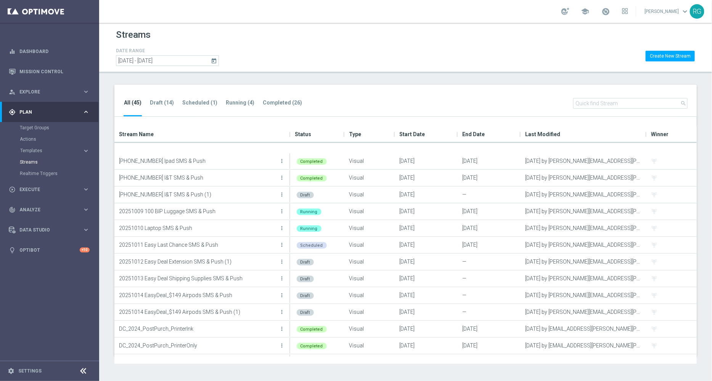
scroll to position [114, 0]
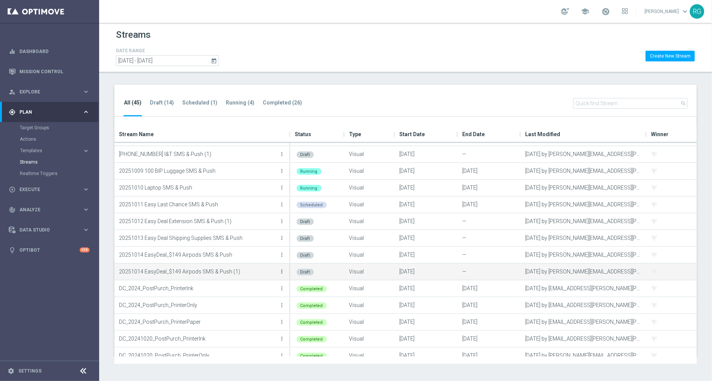
click at [283, 269] on icon "more_vert" at bounding box center [282, 271] width 6 height 6
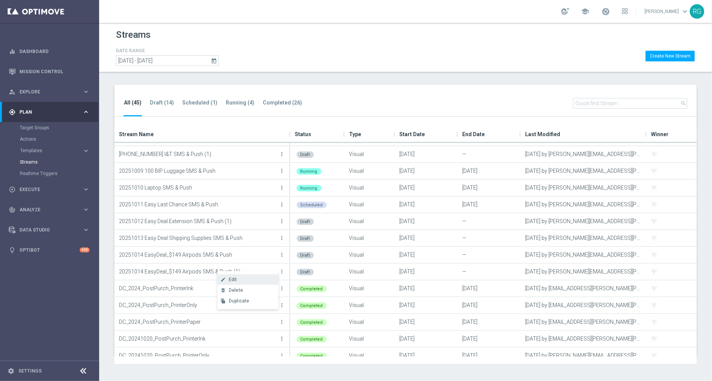
click at [255, 279] on div "Edit" at bounding box center [252, 279] width 46 height 5
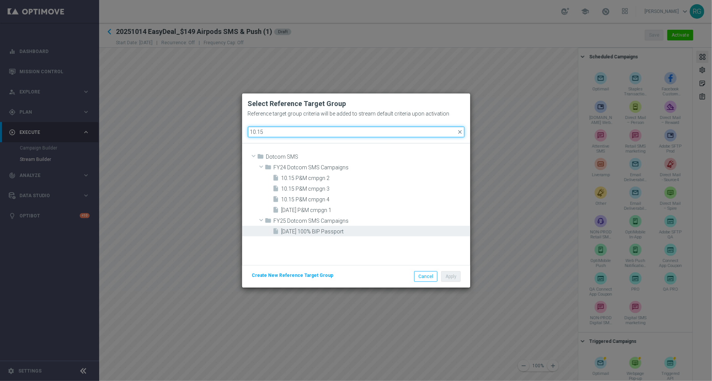
type input "10.15"
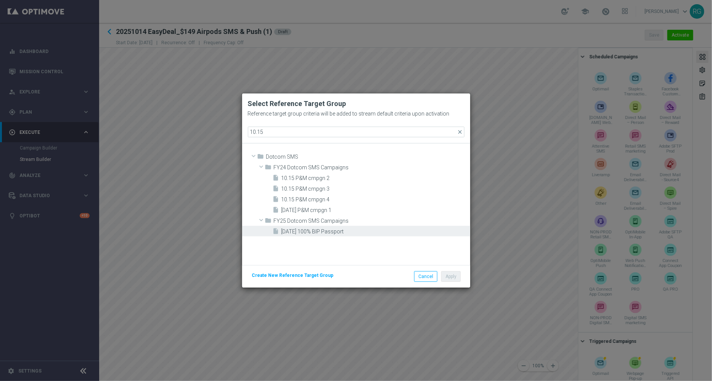
click at [328, 228] on span "[DATE] 100% BIP Passport" at bounding box center [374, 231] width 187 height 6
click at [454, 273] on button "Apply" at bounding box center [450, 276] width 19 height 11
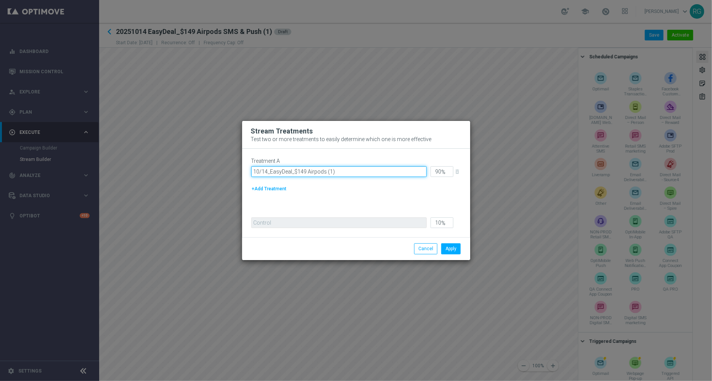
click at [350, 170] on input "10/14_EasyDeal_$149 Airpods (1)" at bounding box center [338, 171] width 175 height 11
paste input "10/15_EasyDeal_100% BIP Passport Photos"
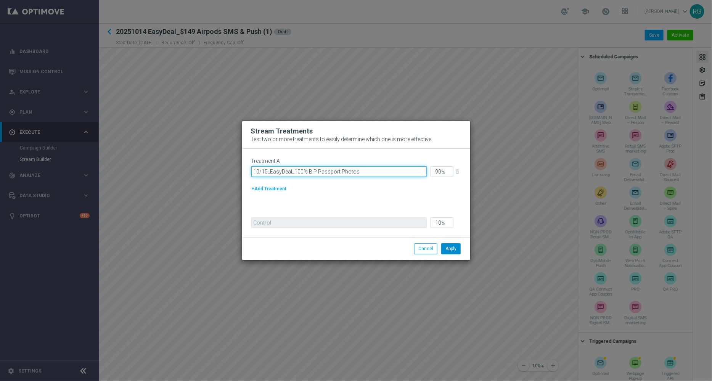
type input "10/15_EasyDeal_100% BIP Passport Photos"
click at [450, 248] on button "Apply" at bounding box center [450, 248] width 19 height 11
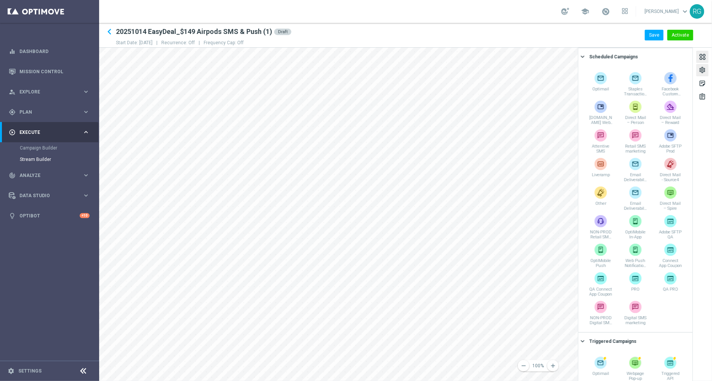
click at [702, 72] on div "settings" at bounding box center [702, 71] width 7 height 10
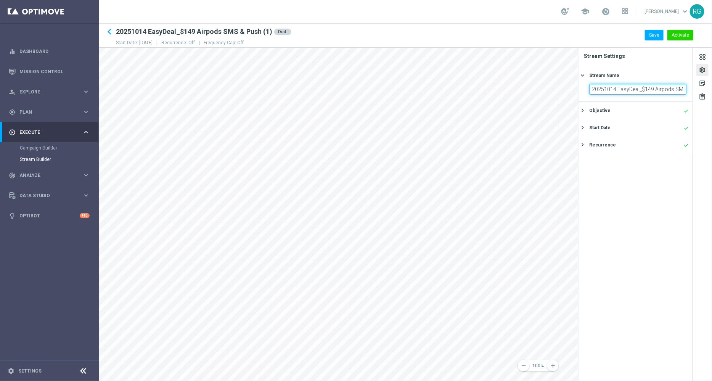
click at [615, 89] on input "20251014 EasyDeal_$149 Airpods SMS & Push (1)" at bounding box center [637, 89] width 97 height 11
drag, startPoint x: 617, startPoint y: 90, endPoint x: 672, endPoint y: 93, distance: 54.6
click at [672, 93] on input "20251015 EasyDeal_$149 Airpods SMS & Push (1)" at bounding box center [637, 89] width 97 height 11
paste input "10/15_EasyDeal_100% BIP Passport Photos"
click at [631, 89] on input "[PASSPORT] 10/15_EasyDeal_100% BIP Passport Photos SMS & Push (1)" at bounding box center [637, 89] width 97 height 11
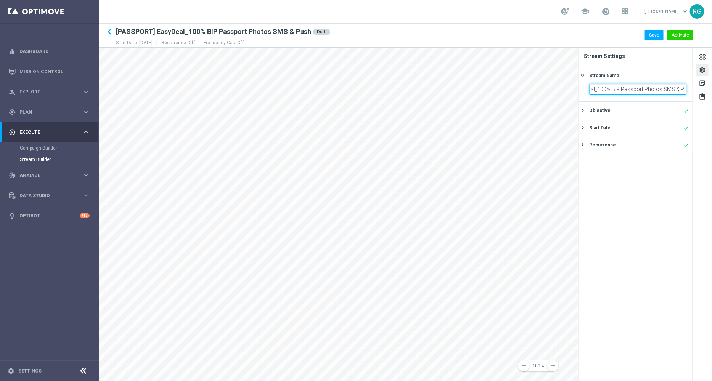
scroll to position [0, 48]
type input "[PASSPORT] EasyDeal_100% BIP Passport Photos SMS & Push"
click at [601, 127] on div "Start Date" at bounding box center [599, 127] width 21 height 7
click at [681, 124] on icon "today" at bounding box center [682, 122] width 9 height 8
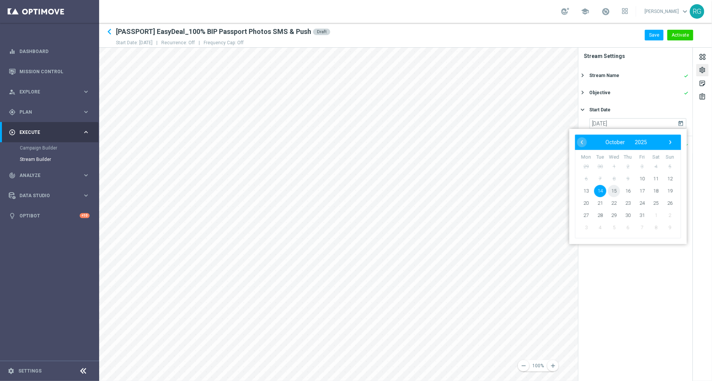
click at [616, 190] on span "15" at bounding box center [614, 191] width 12 height 12
type input "[DATE]"
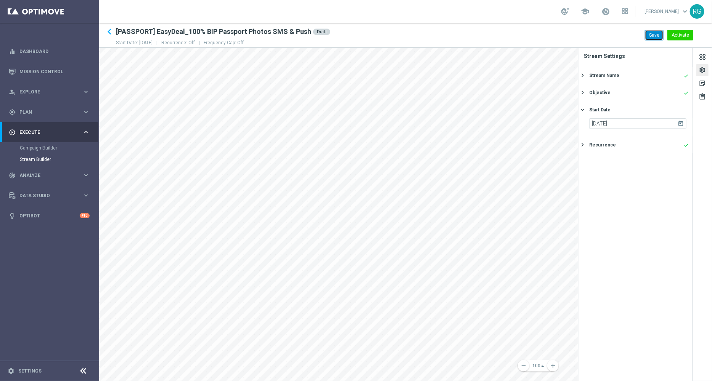
click at [657, 36] on button "Save" at bounding box center [654, 35] width 19 height 11
drag, startPoint x: 116, startPoint y: 31, endPoint x: 302, endPoint y: 35, distance: 185.7
click at [302, 35] on h2 "[PASSPORT] EasyDeal_100% BIP Passport Photos SMS & Push" at bounding box center [213, 31] width 195 height 9
copy h2 "[PASSPORT] EasyDeal_100% BIP Passport Photos SMS & Push"
click at [109, 29] on icon "keyboard_arrow_left" at bounding box center [109, 31] width 11 height 11
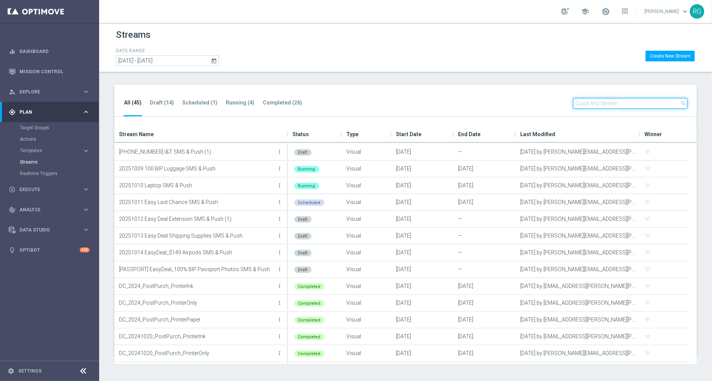
scroll to position [133, 0]
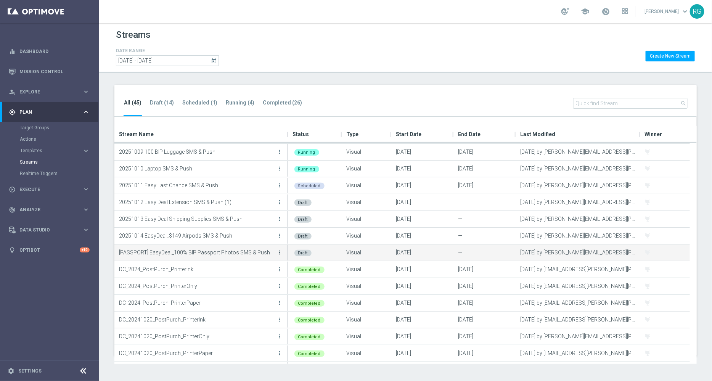
click at [281, 252] on icon "more_vert" at bounding box center [280, 252] width 6 height 6
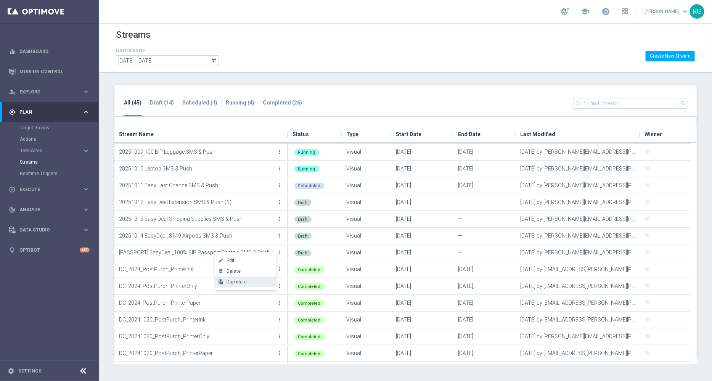
click at [244, 282] on span "Duplicate" at bounding box center [236, 281] width 21 height 5
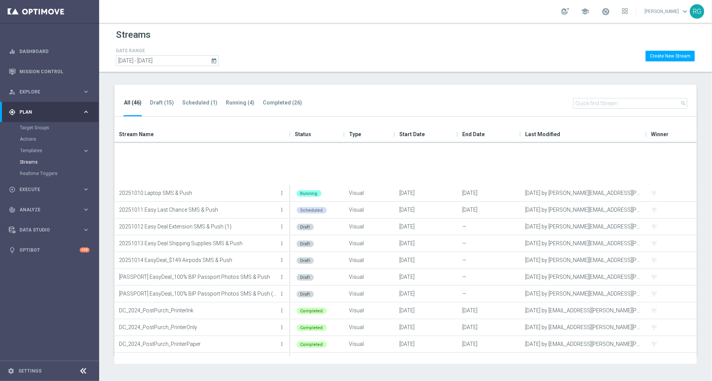
scroll to position [225, 0]
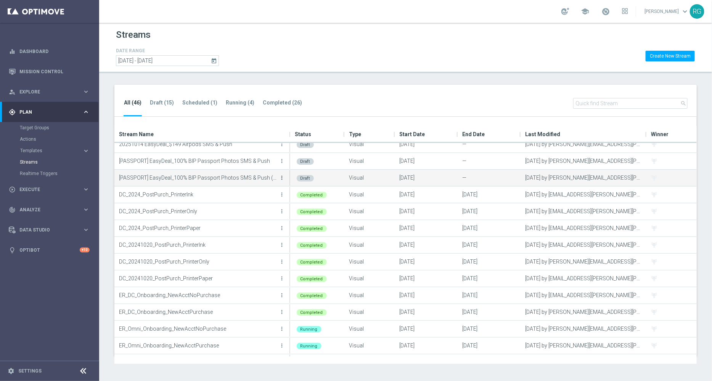
click at [281, 176] on icon "more_vert" at bounding box center [282, 178] width 6 height 6
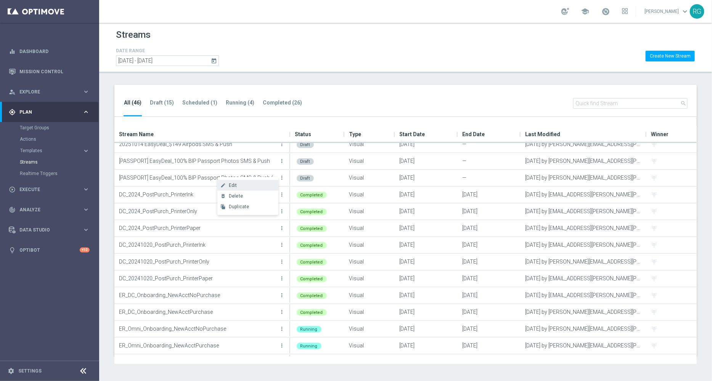
click at [248, 185] on div "Edit" at bounding box center [252, 185] width 46 height 5
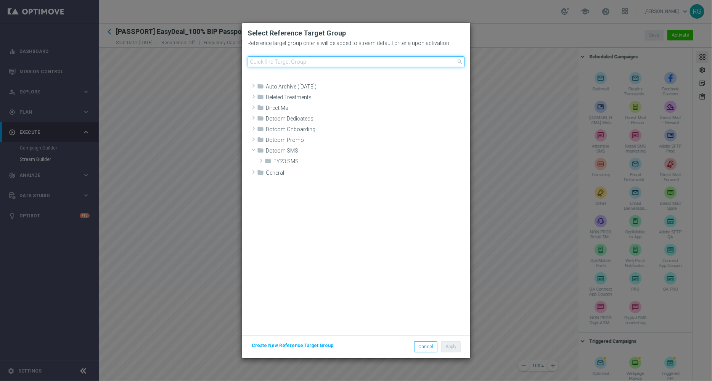
scroll to position [126, 0]
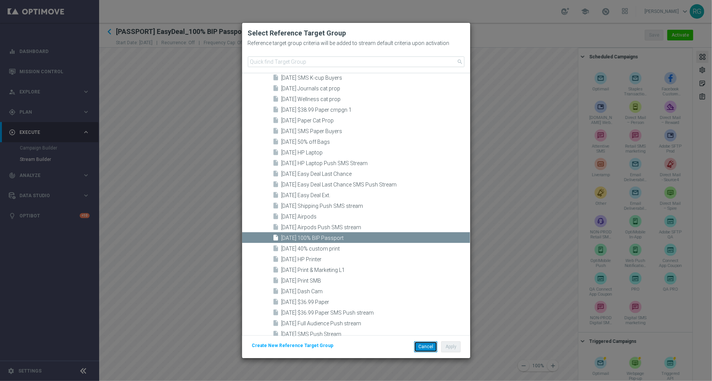
click at [425, 348] on button "Cancel" at bounding box center [425, 346] width 23 height 11
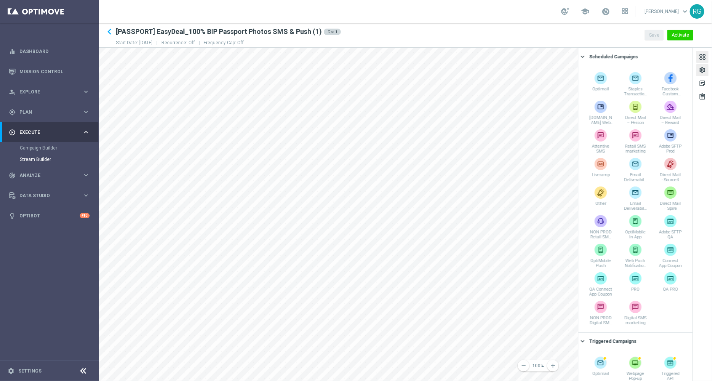
click at [703, 70] on div "settings" at bounding box center [702, 71] width 7 height 10
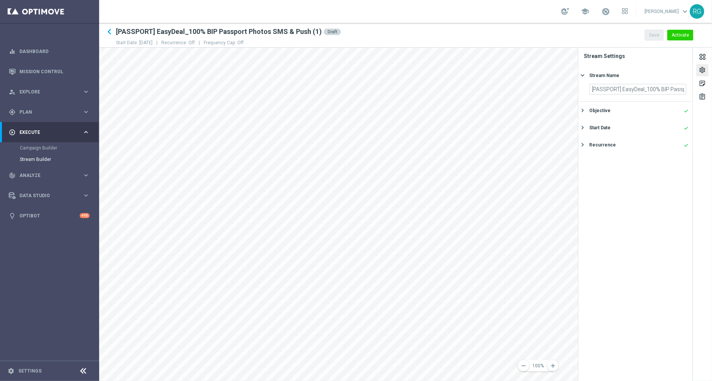
click at [613, 110] on div "Objective done" at bounding box center [638, 110] width 99 height 7
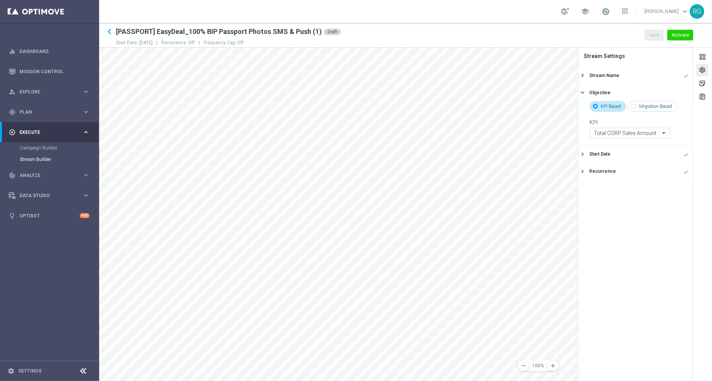
click at [606, 152] on div "Start Date" at bounding box center [599, 154] width 21 height 7
click at [681, 121] on icon "today" at bounding box center [682, 122] width 9 height 8
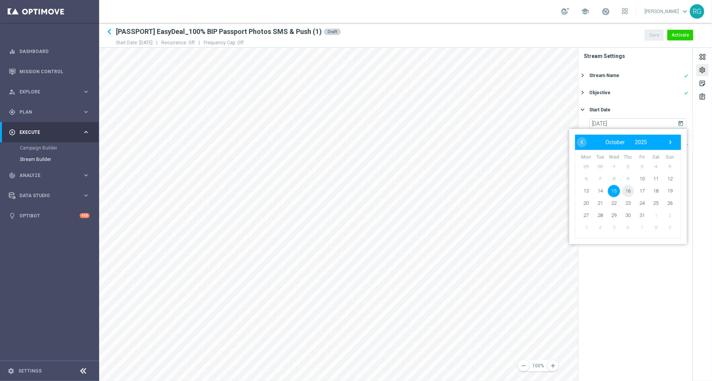
click at [627, 189] on span "16" at bounding box center [628, 191] width 12 height 12
type input "[DATE]"
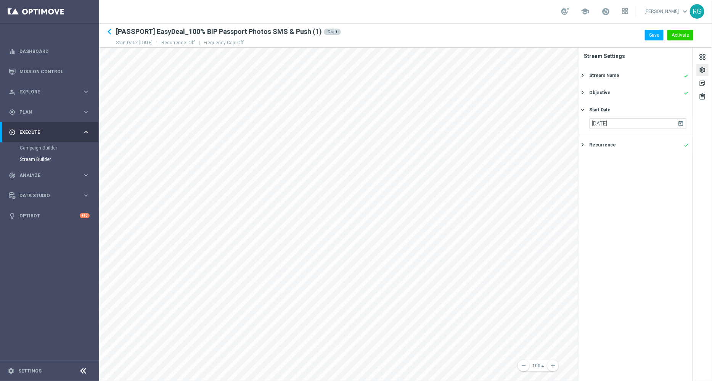
click at [608, 74] on div "Stream Name" at bounding box center [604, 75] width 30 height 7
click at [615, 90] on input "[PASSPORT] EasyDeal_100% BIP Passport Photos SMS & Push (1)" at bounding box center [637, 89] width 97 height 11
drag, startPoint x: 643, startPoint y: 89, endPoint x: 646, endPoint y: 93, distance: 5.2
click at [646, 93] on input "[PASSPORT] EasyDeal_100% BIP Passport Photos SMS & Push (1)" at bounding box center [637, 89] width 97 height 11
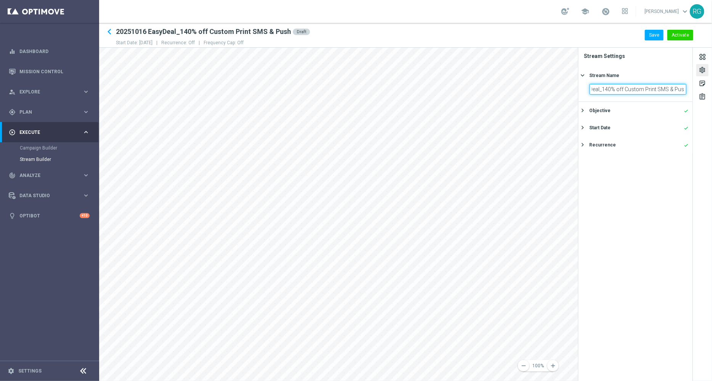
scroll to position [0, 39]
type input "20251016 EasyDeal_140% off Custom Print SMS & Push"
click at [655, 32] on button "Save" at bounding box center [654, 35] width 19 height 11
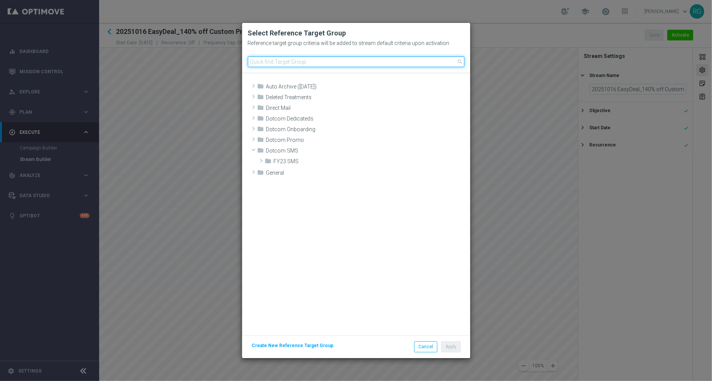
scroll to position [126, 0]
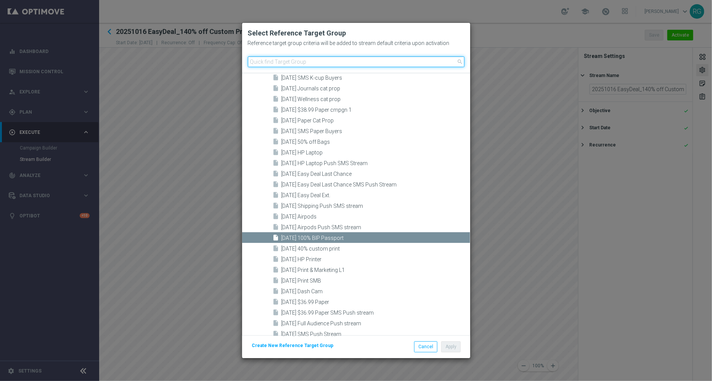
click at [330, 62] on input at bounding box center [356, 61] width 217 height 11
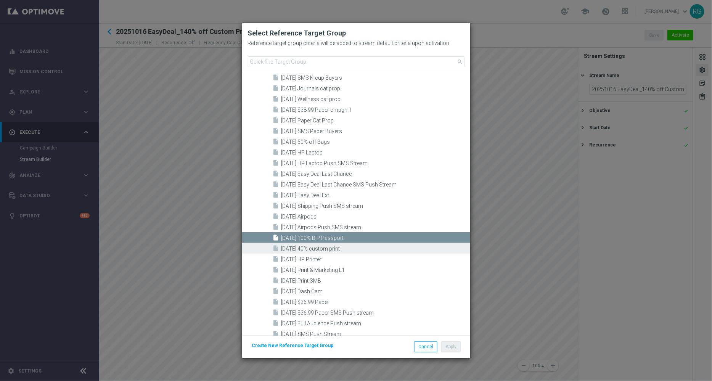
click at [333, 247] on span "[DATE] 40% custom print" at bounding box center [374, 249] width 187 height 6
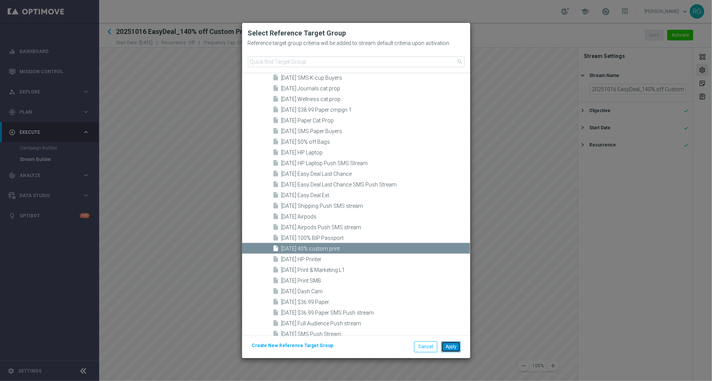
click at [451, 350] on button "Apply" at bounding box center [450, 346] width 19 height 11
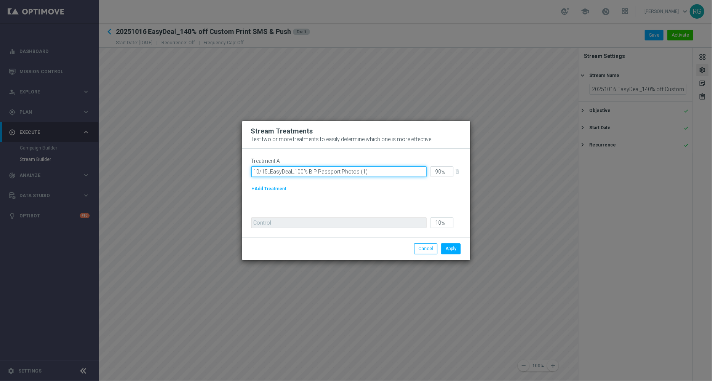
click at [372, 173] on input "10/15_EasyDeal_100% BIP Passport Photos (1)" at bounding box center [338, 171] width 175 height 11
paste input "10/16_EasyDeal_40% off Custom Print"
type input "10/16_EasyDeal_40% off Custom Print"
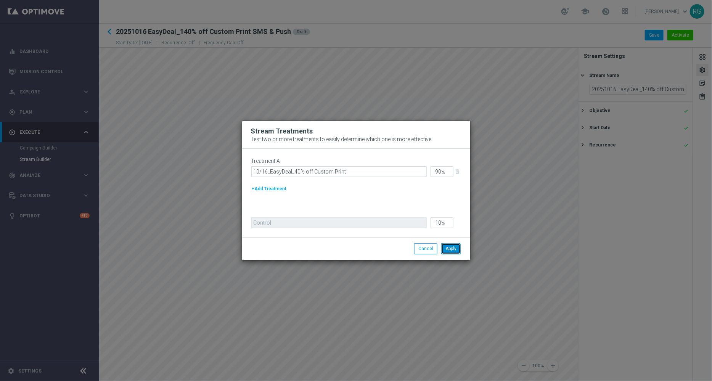
click at [446, 249] on button "Apply" at bounding box center [450, 248] width 19 height 11
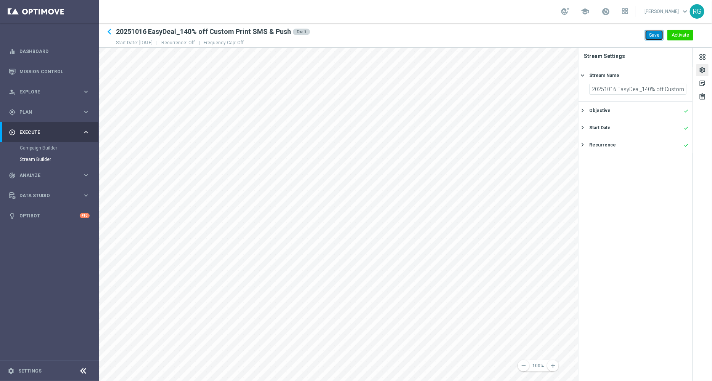
click at [657, 36] on button "Save" at bounding box center [654, 35] width 19 height 11
click at [169, 30] on h2 "20251016 EasyDeal_140% off Custom Print SMS & Push" at bounding box center [203, 31] width 175 height 9
drag, startPoint x: 116, startPoint y: 30, endPoint x: 288, endPoint y: 29, distance: 172.0
click at [288, 29] on h2 "20251016 EasyDeal_140% off Custom Print SMS & Push" at bounding box center [203, 31] width 175 height 9
copy h2 "20251016 EasyDeal_140% off Custom Print SMS & Push"
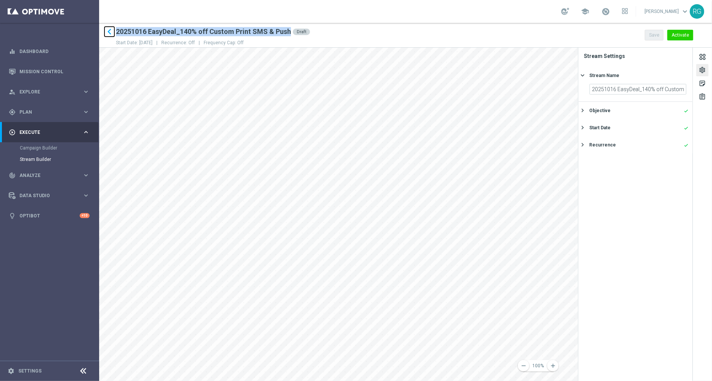
click at [111, 33] on icon "keyboard_arrow_left" at bounding box center [109, 31] width 11 height 11
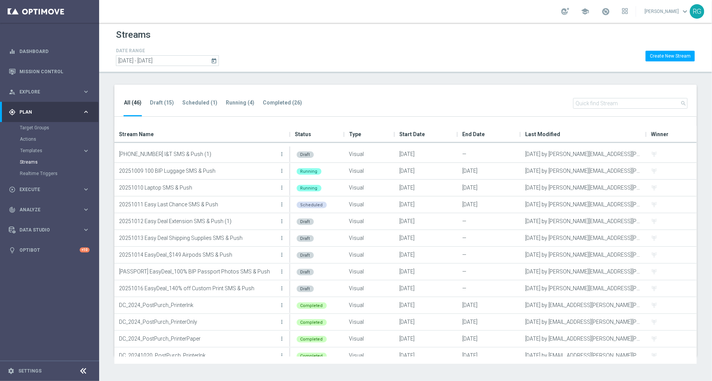
scroll to position [154, 0]
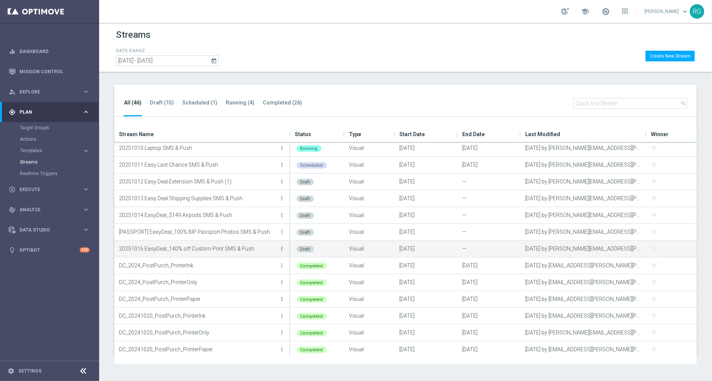
click at [282, 249] on icon "more_vert" at bounding box center [282, 249] width 6 height 6
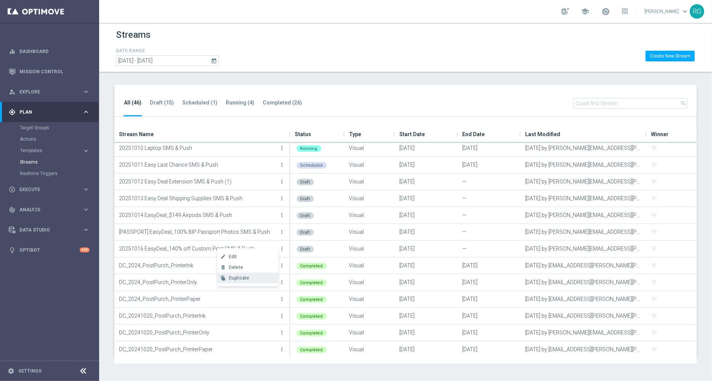
click at [242, 279] on span "Duplicate" at bounding box center [239, 277] width 21 height 5
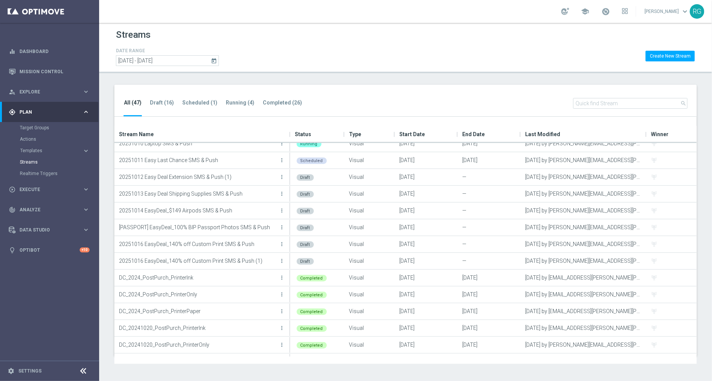
scroll to position [166, 0]
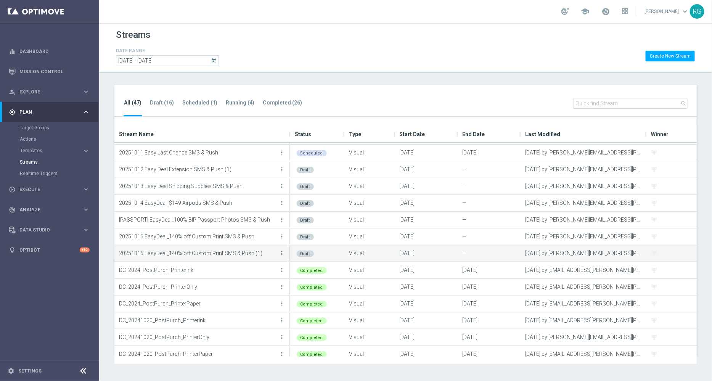
click at [282, 252] on icon "more_vert" at bounding box center [282, 253] width 6 height 6
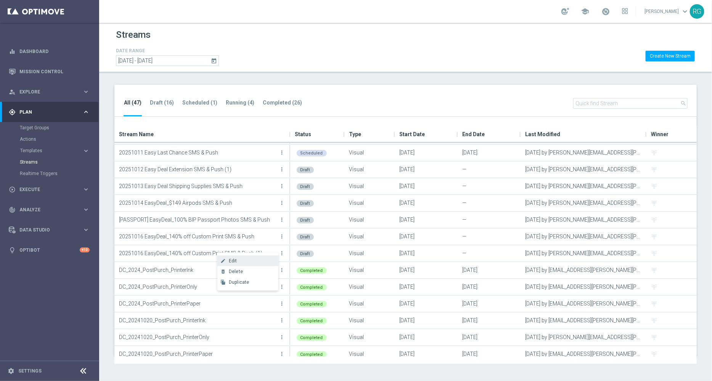
click at [241, 260] on div "Edit" at bounding box center [252, 260] width 46 height 5
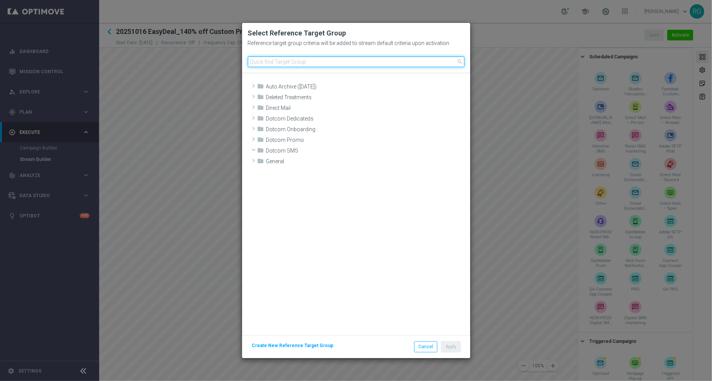
scroll to position [136, 0]
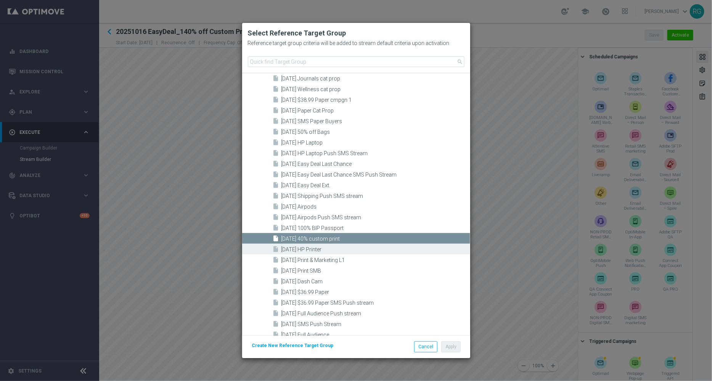
click at [318, 248] on span "[DATE] HP Printer" at bounding box center [374, 249] width 187 height 6
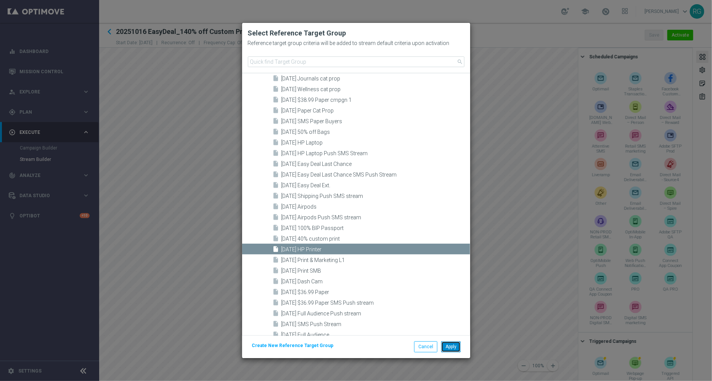
click at [452, 344] on button "Apply" at bounding box center [450, 346] width 19 height 11
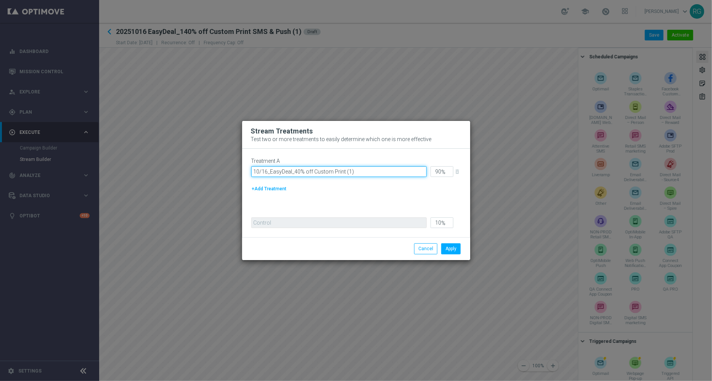
click at [360, 170] on input "10/16_EasyDeal_40% off Custom Print (1)" at bounding box center [338, 171] width 175 height 11
paste input "10/17_EasyDeal_upto 35% off HP Printer"
type input "10/17_EasyDeal_upto 35% off HP Printer"
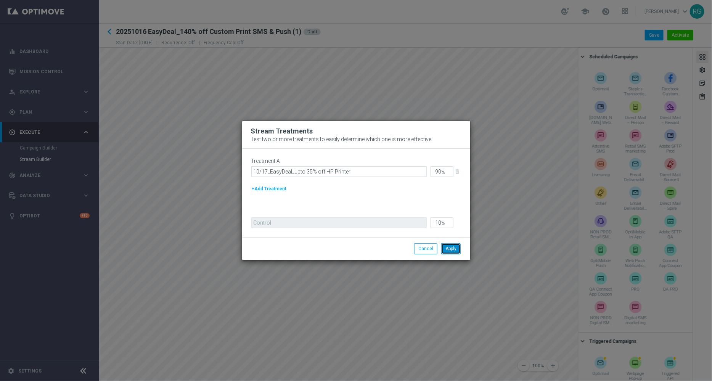
click at [450, 248] on button "Apply" at bounding box center [450, 248] width 19 height 11
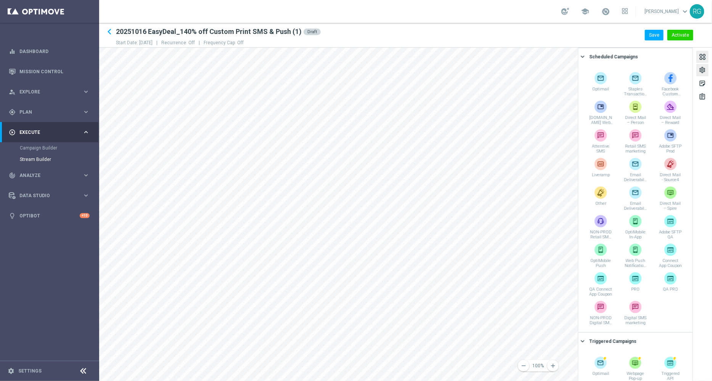
click at [702, 67] on div "settings" at bounding box center [702, 71] width 7 height 10
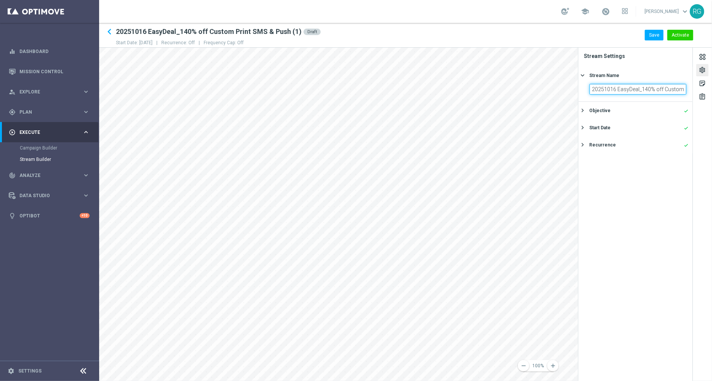
click at [616, 90] on input "20251016 EasyDeal_140% off Custom Print SMS & Push (1)" at bounding box center [637, 89] width 97 height 11
paste input "10/17_EasyDeal_upto 35% off HP Printer"
click at [613, 91] on input "20251017 EasyDeal_10/17_EasyDeal_upto 35% off HP Printer SMS & Push (1)" at bounding box center [637, 89] width 97 height 11
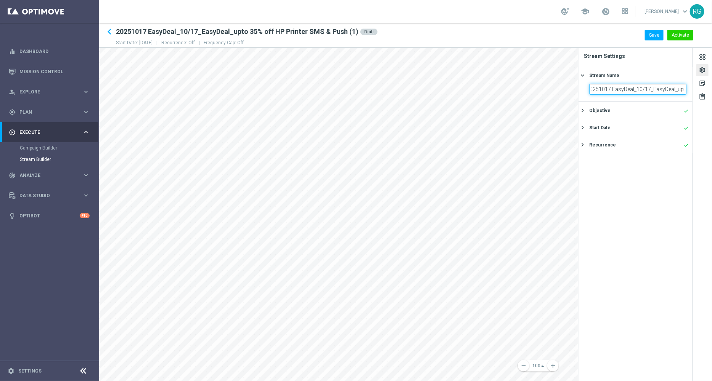
scroll to position [0, 0]
click at [658, 90] on input "20251017 EasyDeal_10/17_EasyDeal_upto 35% off HP Printer SMS & Push (1)" at bounding box center [637, 89] width 97 height 11
type input "20251017 EasyDeal_upto 35% off HP Printer SMS & Push"
click at [616, 36] on div "keyboard_arrow_left 20251017 EasyDeal_upto 35% off HP Printer SMS & Push Draft …" at bounding box center [405, 35] width 613 height 18
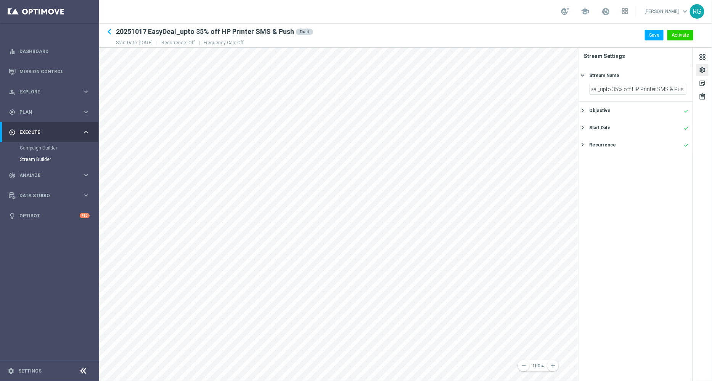
scroll to position [0, 0]
click at [601, 127] on div "Start Date" at bounding box center [599, 127] width 21 height 7
click at [680, 123] on icon "today" at bounding box center [682, 122] width 9 height 8
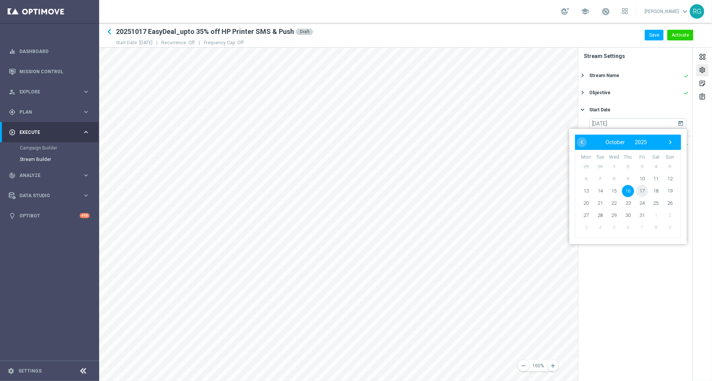
click at [640, 190] on span "17" at bounding box center [642, 191] width 12 height 12
type input "[DATE]"
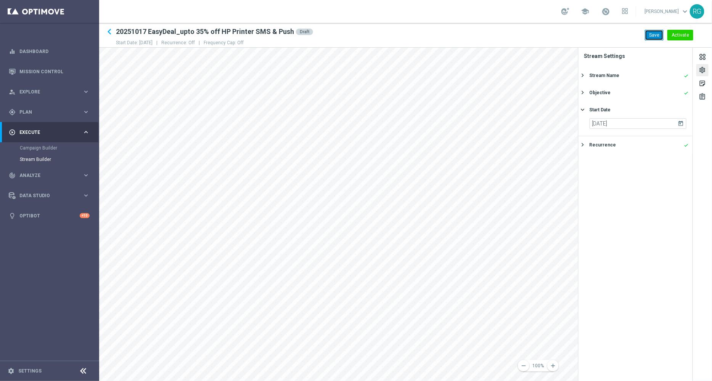
click at [658, 39] on button "Save" at bounding box center [654, 35] width 19 height 11
drag, startPoint x: 116, startPoint y: 30, endPoint x: 293, endPoint y: 35, distance: 177.7
click at [293, 35] on div "keyboard_arrow_left 20251017 EasyDeal_upto 35% off HP Printer SMS & Push Draft" at bounding box center [214, 32] width 197 height 12
copy h2 "20251017 EasyDeal_upto 35% off HP Printer SMS & Push"
click at [112, 31] on icon "keyboard_arrow_left" at bounding box center [109, 31] width 11 height 11
